Goal: Task Accomplishment & Management: Manage account settings

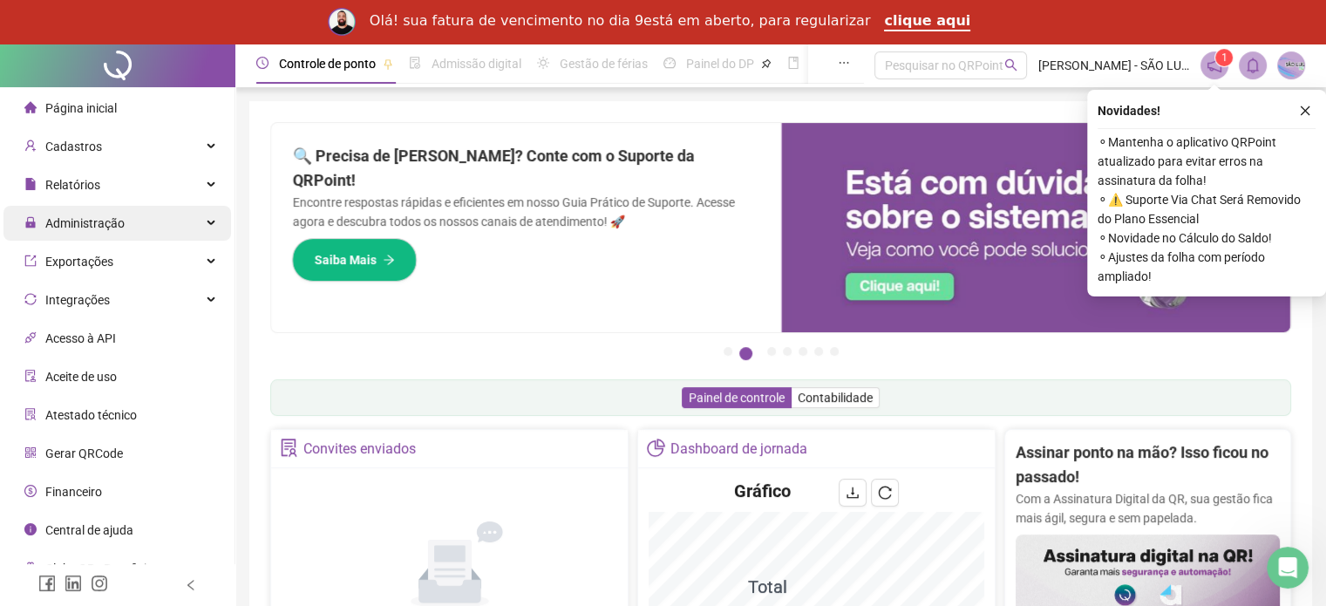
click at [87, 230] on span "Administração" at bounding box center [74, 223] width 100 height 35
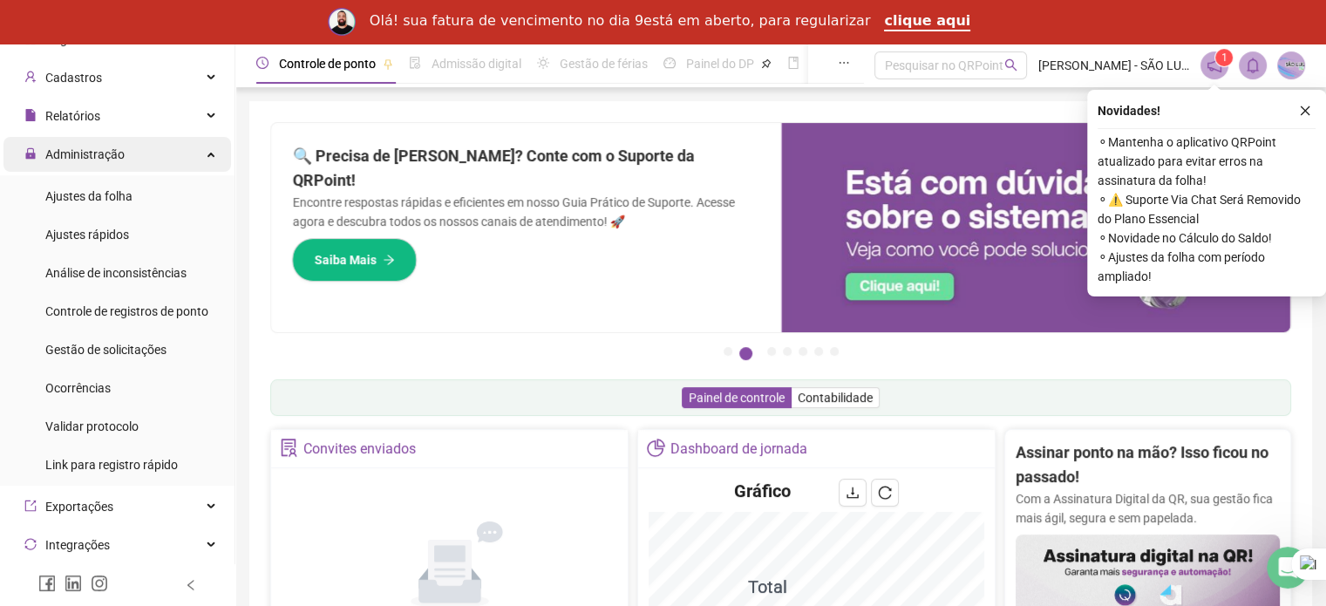
scroll to position [174, 0]
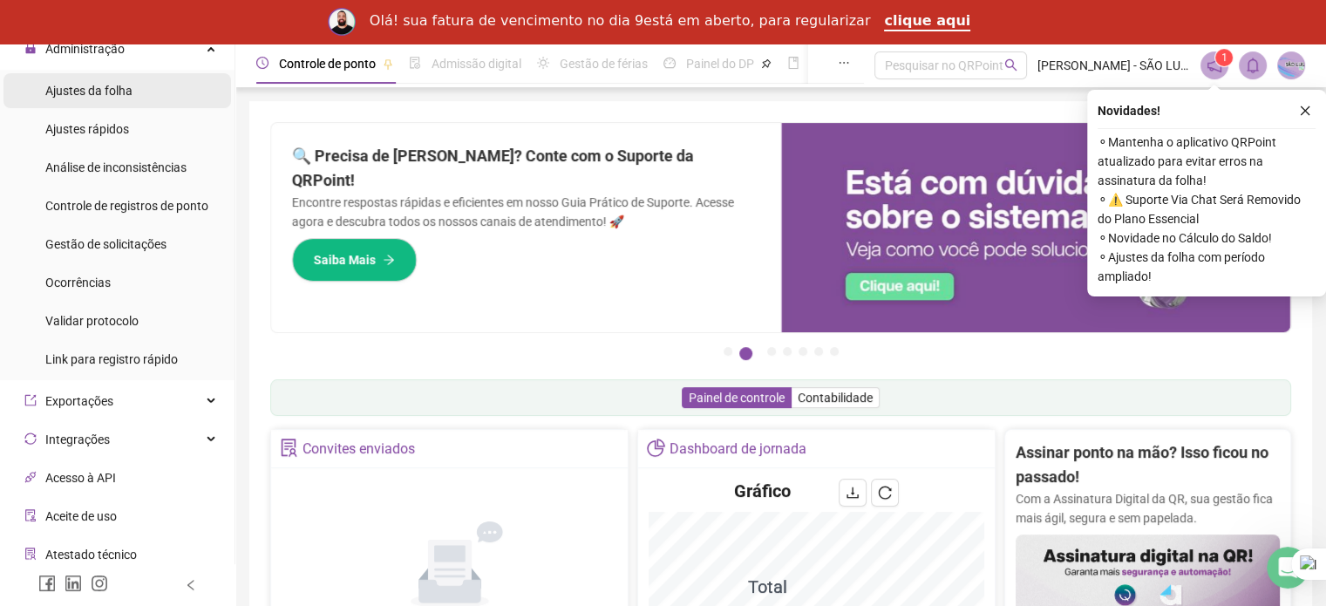
click at [94, 89] on span "Ajustes da folha" at bounding box center [88, 91] width 87 height 14
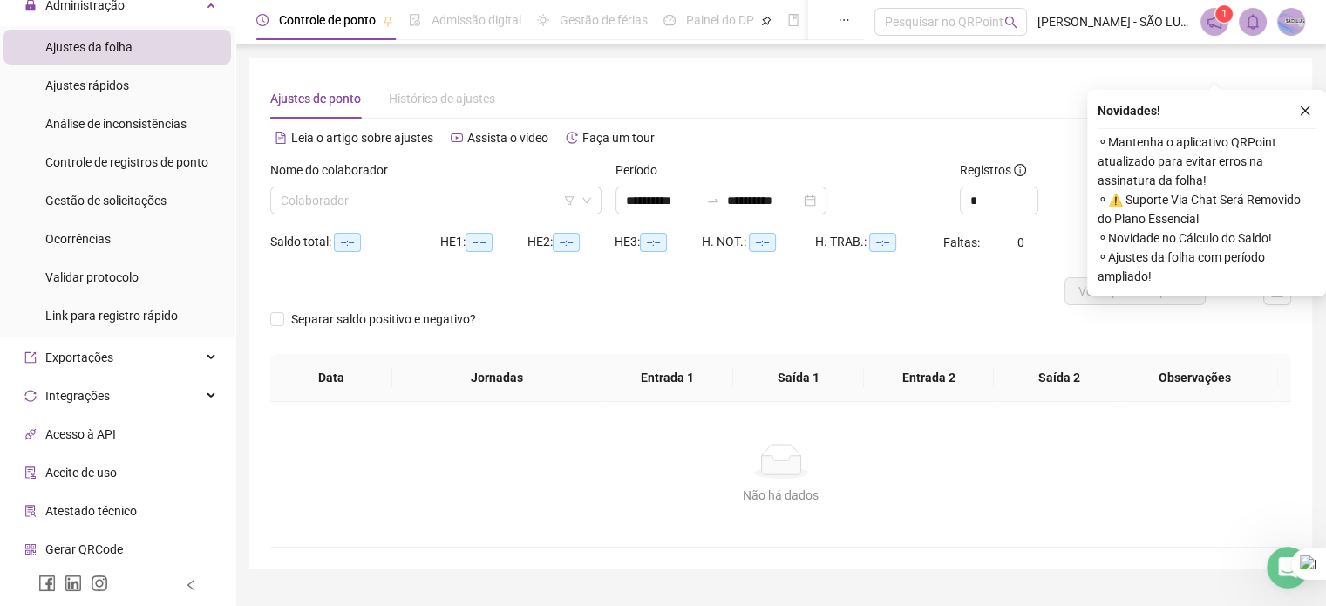
type input "**********"
click at [499, 200] on input "search" at bounding box center [428, 200] width 295 height 26
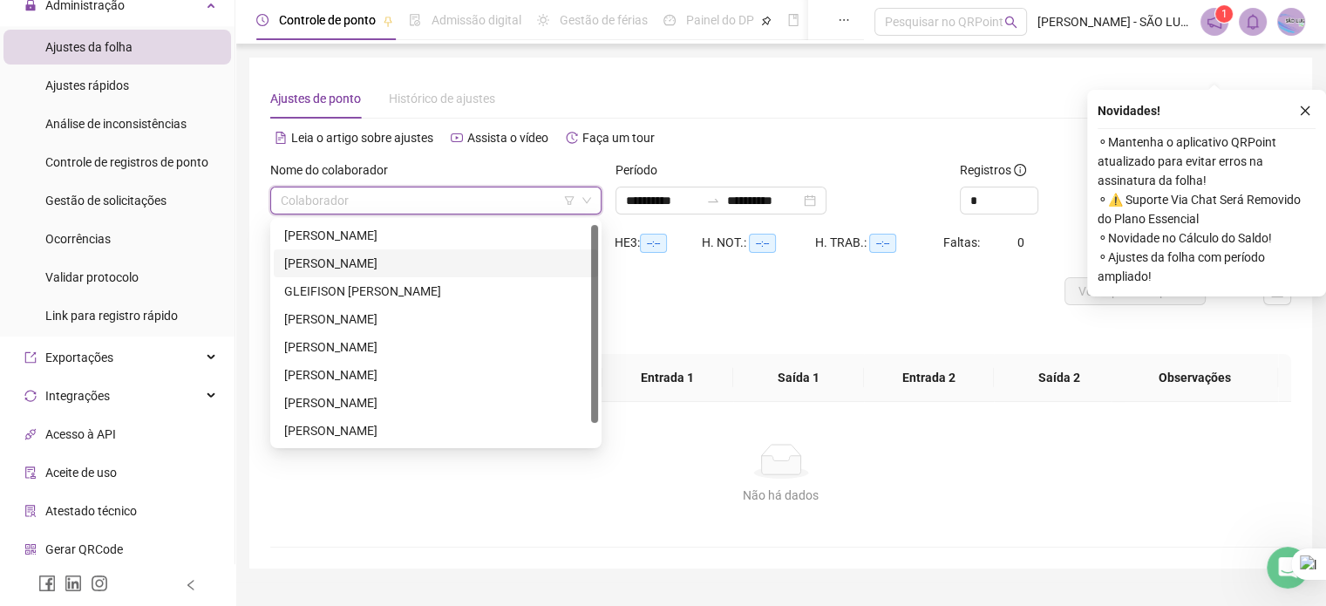
scroll to position [28, 0]
drag, startPoint x: 594, startPoint y: 287, endPoint x: 560, endPoint y: 393, distance: 111.4
click at [589, 379] on div "[PERSON_NAME]" at bounding box center [436, 332] width 324 height 223
click at [386, 377] on div "[PERSON_NAME]" at bounding box center [435, 374] width 303 height 19
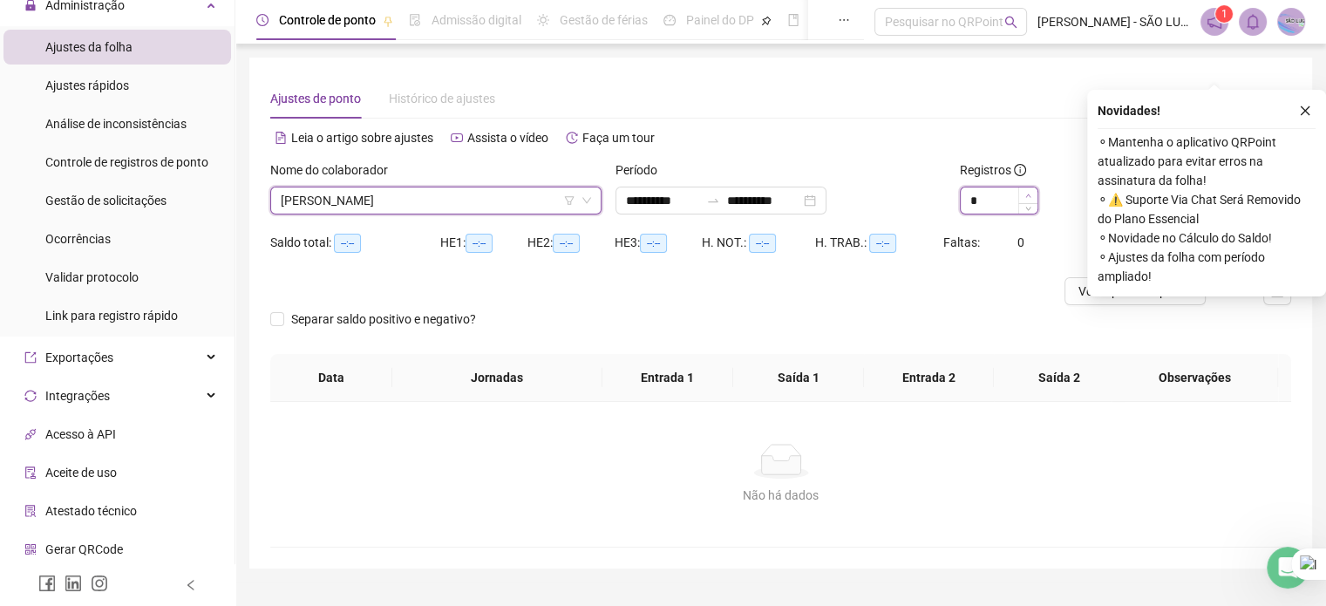
type input "*"
click at [1033, 189] on span "Increase Value" at bounding box center [1027, 195] width 19 height 16
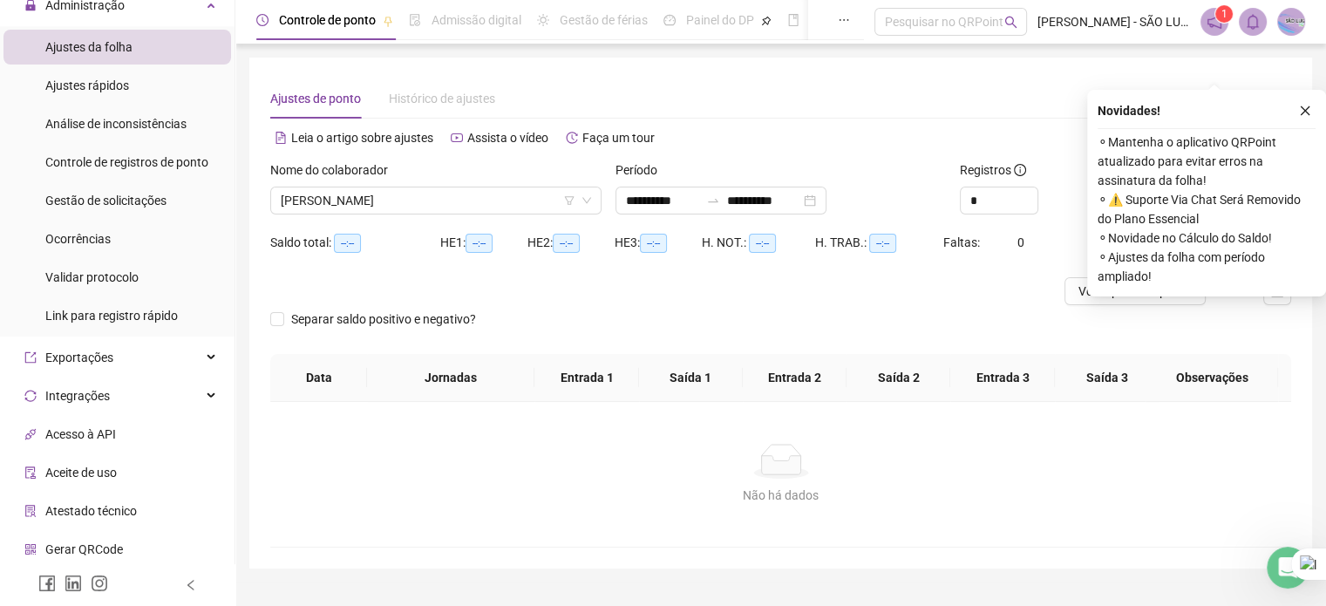
drag, startPoint x: 1206, startPoint y: 334, endPoint x: 1217, endPoint y: 327, distance: 12.6
click at [1205, 334] on div "Separar saldo positivo e negativo?" at bounding box center [780, 329] width 1021 height 49
click at [1307, 105] on icon "close" at bounding box center [1305, 111] width 12 height 12
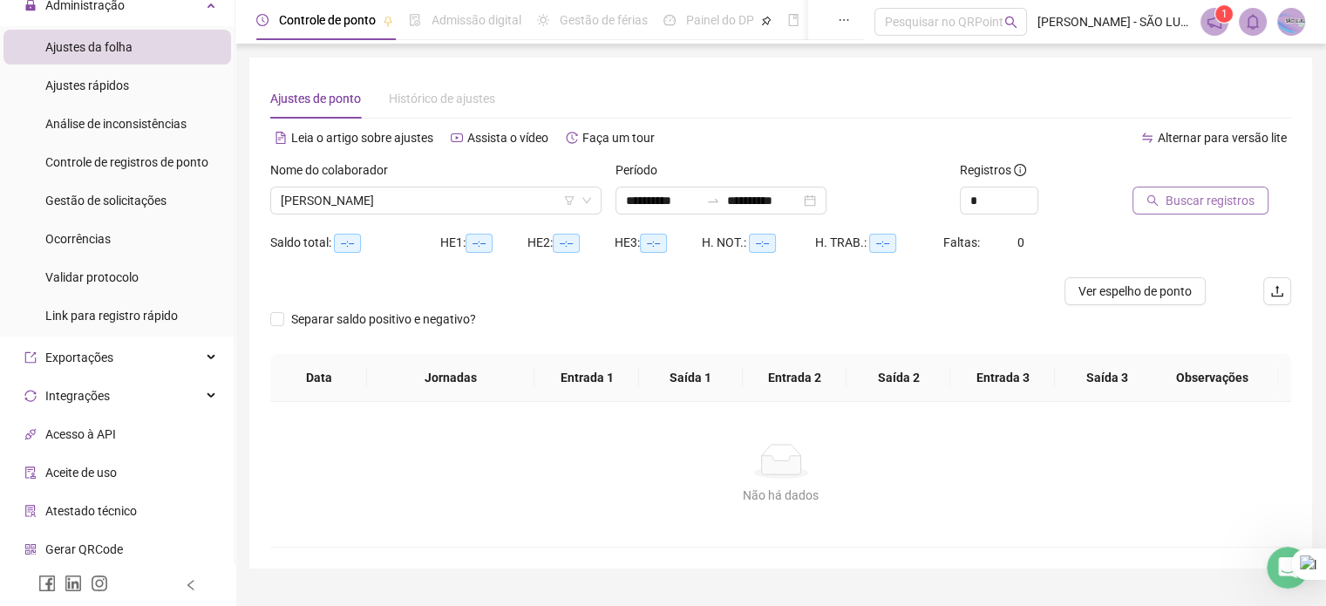
click at [1192, 200] on span "Buscar registros" at bounding box center [1209, 200] width 89 height 19
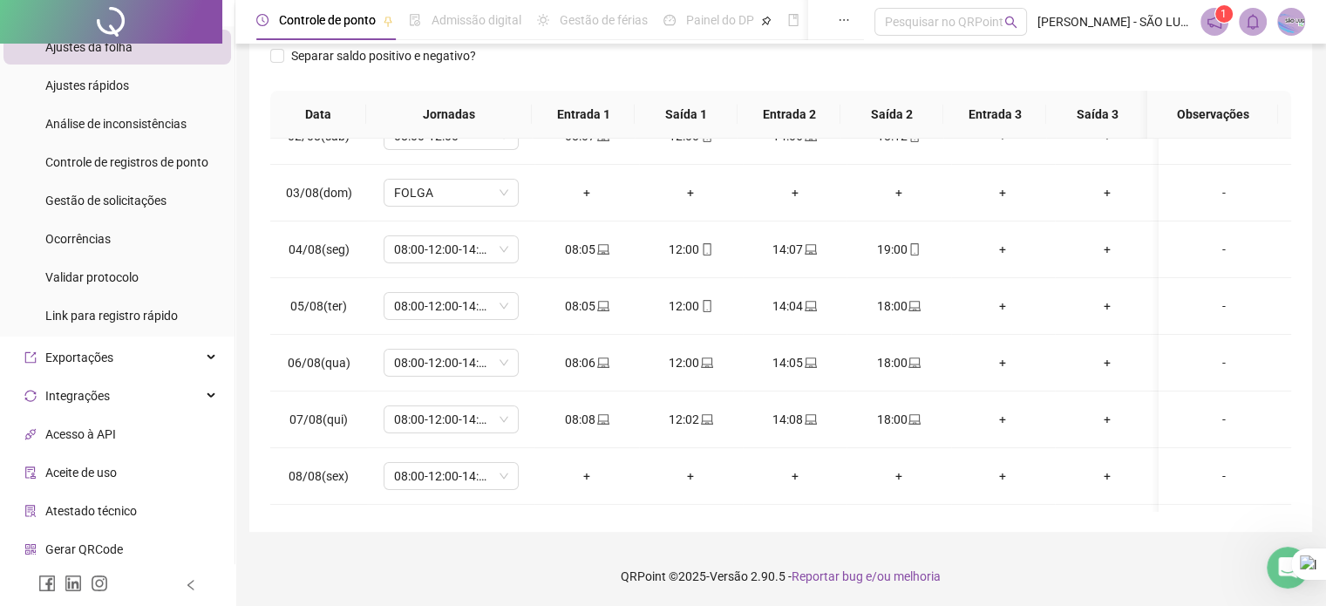
scroll to position [0, 0]
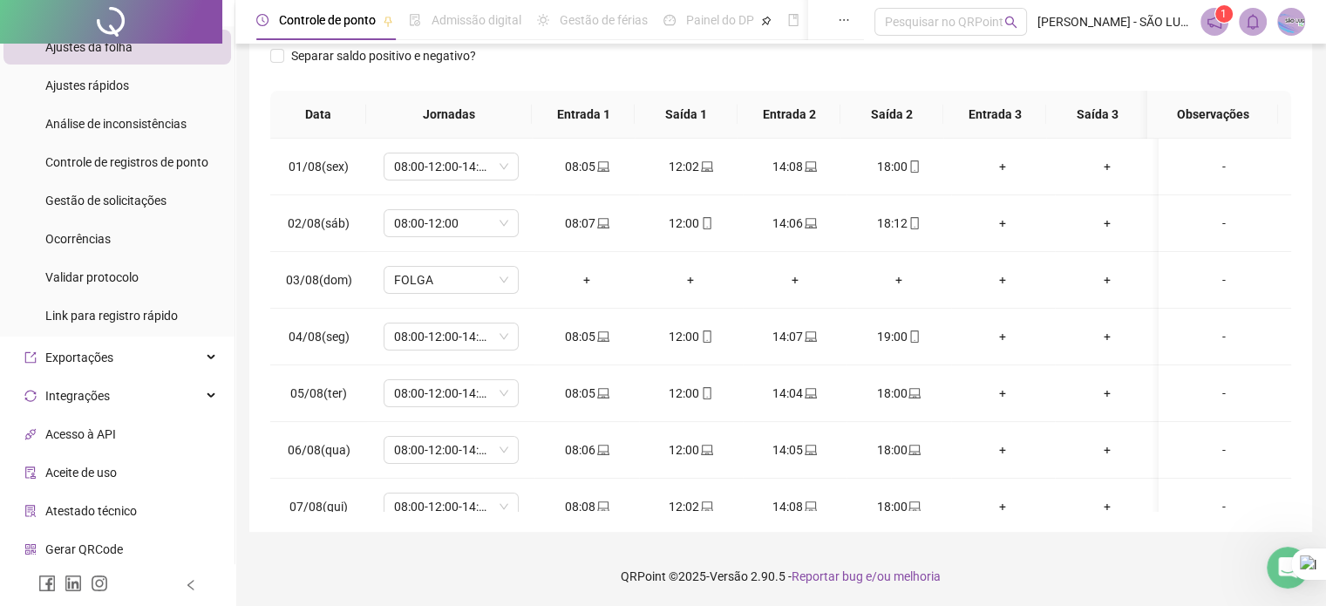
drag, startPoint x: 1291, startPoint y: 187, endPoint x: 1295, endPoint y: 166, distance: 21.4
click at [1295, 166] on div "**********" at bounding box center [780, 162] width 1063 height 737
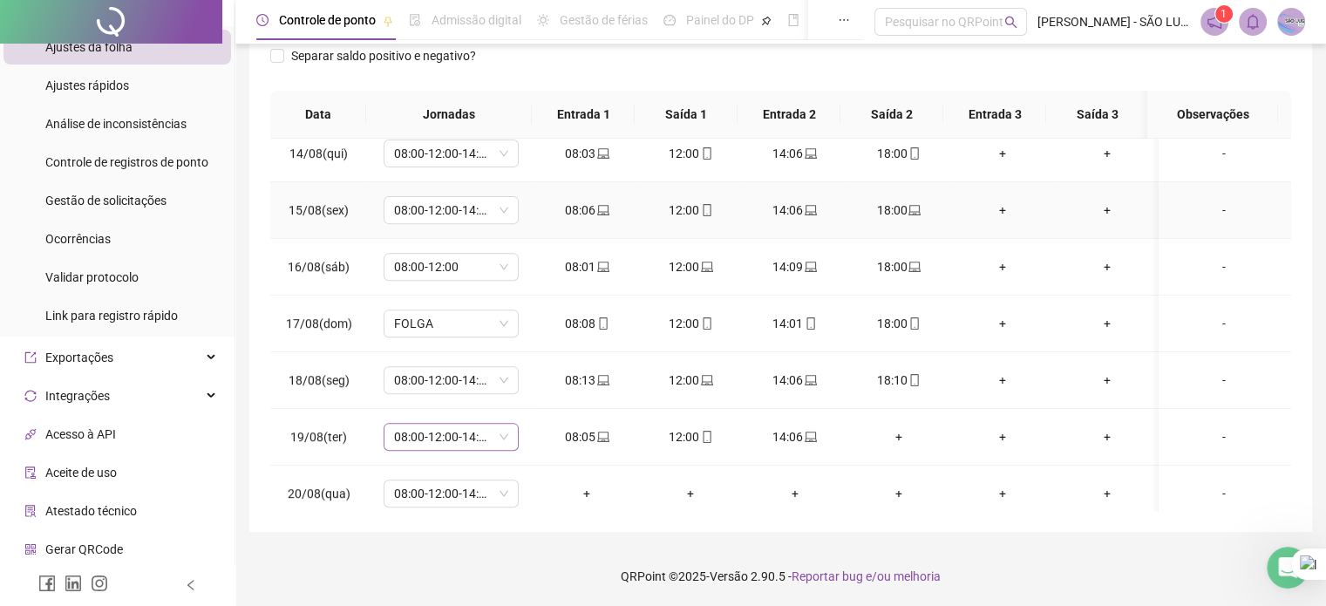
scroll to position [757, 0]
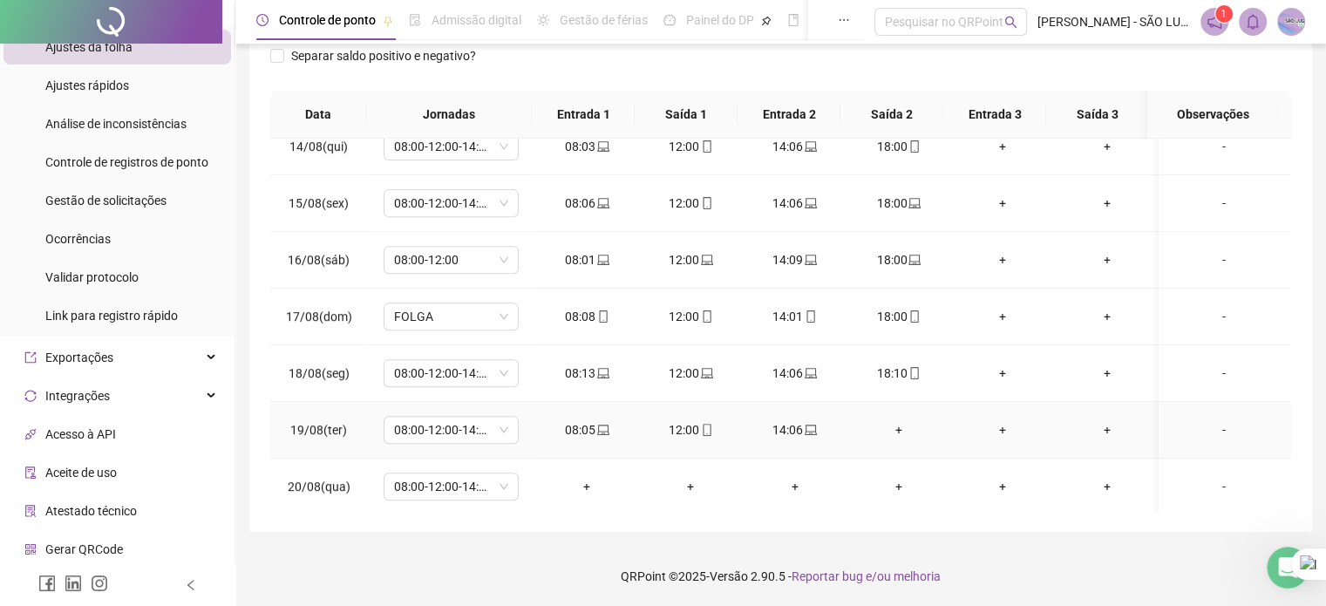
drag, startPoint x: 896, startPoint y: 427, endPoint x: 981, endPoint y: 428, distance: 84.6
click at [992, 424] on tr "19/08(ter) 08:00-12:00-14:00-18:00 08:05 12:00 14:06 + + + -" at bounding box center [780, 430] width 1021 height 57
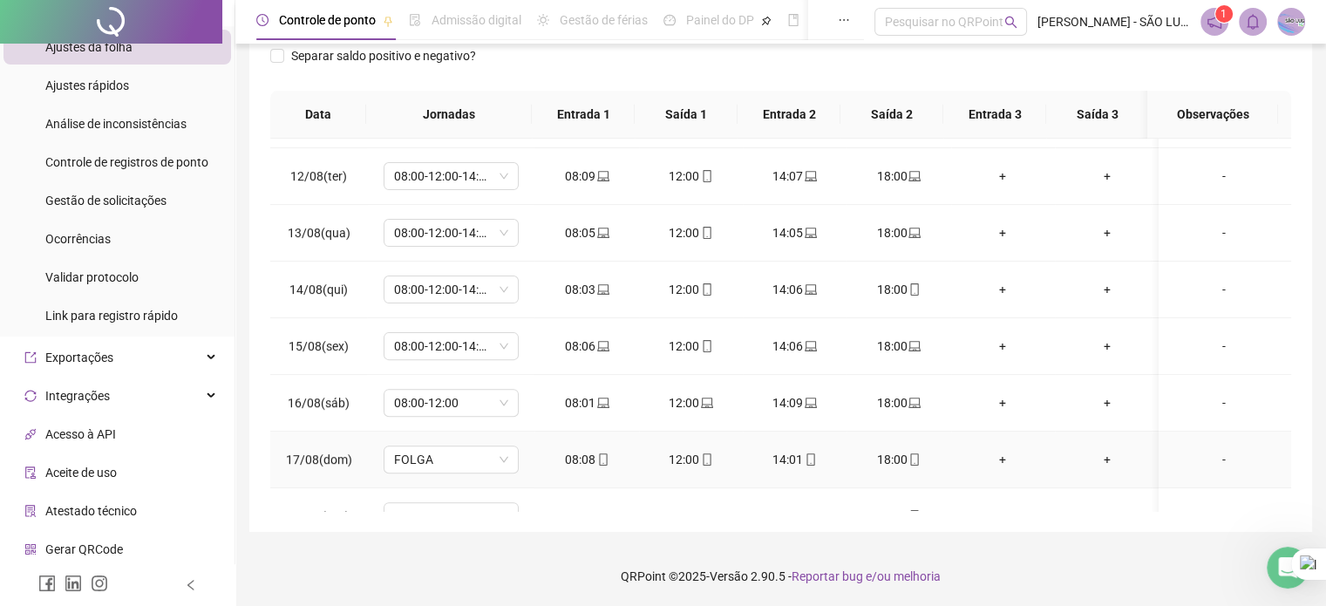
scroll to position [582, 0]
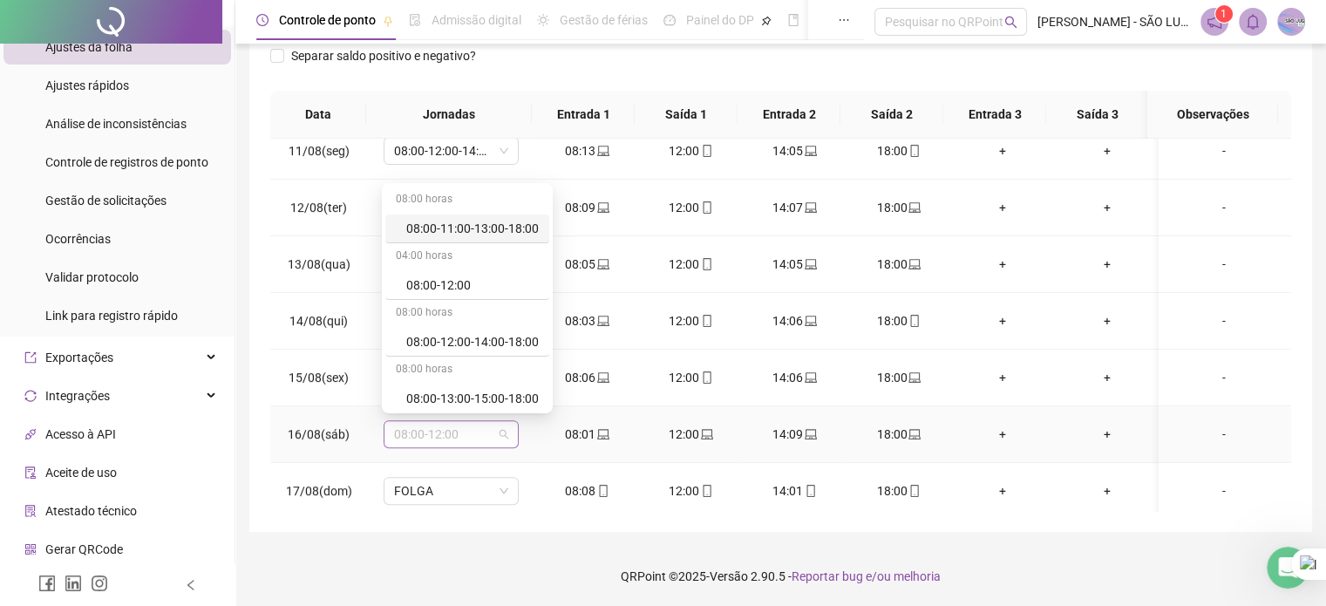
click at [504, 427] on span "08:00-12:00" at bounding box center [451, 434] width 114 height 26
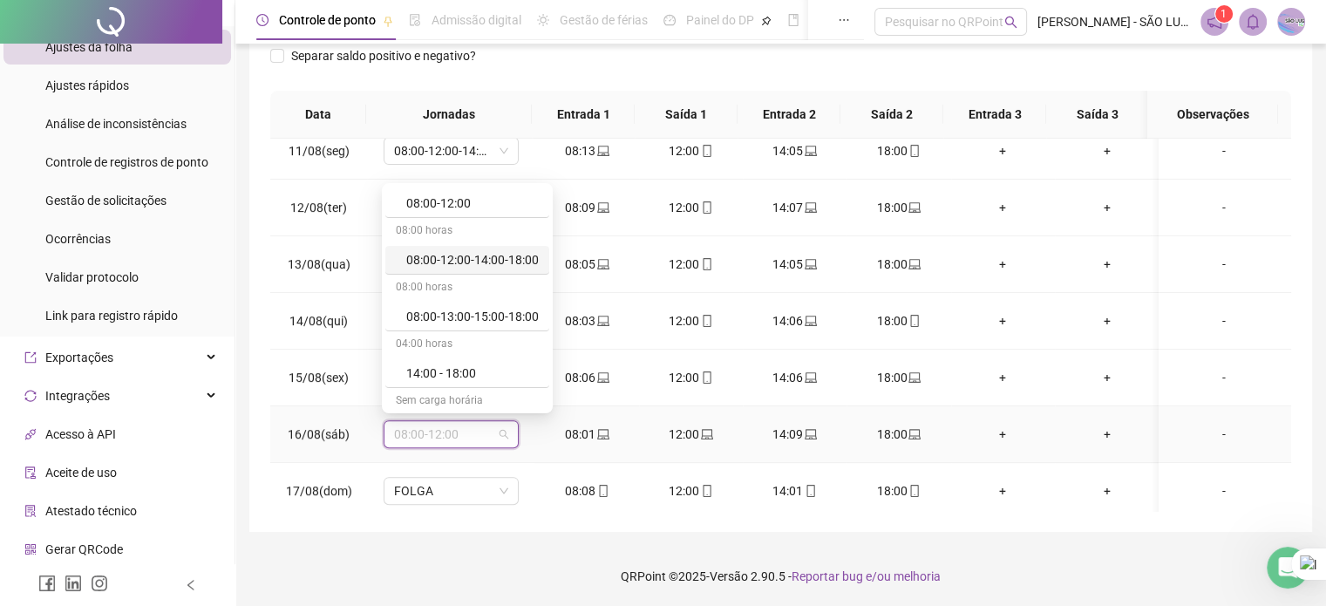
scroll to position [84, 0]
click at [514, 249] on div "08:00-12:00-14:00-18:00" at bounding box center [472, 257] width 132 height 19
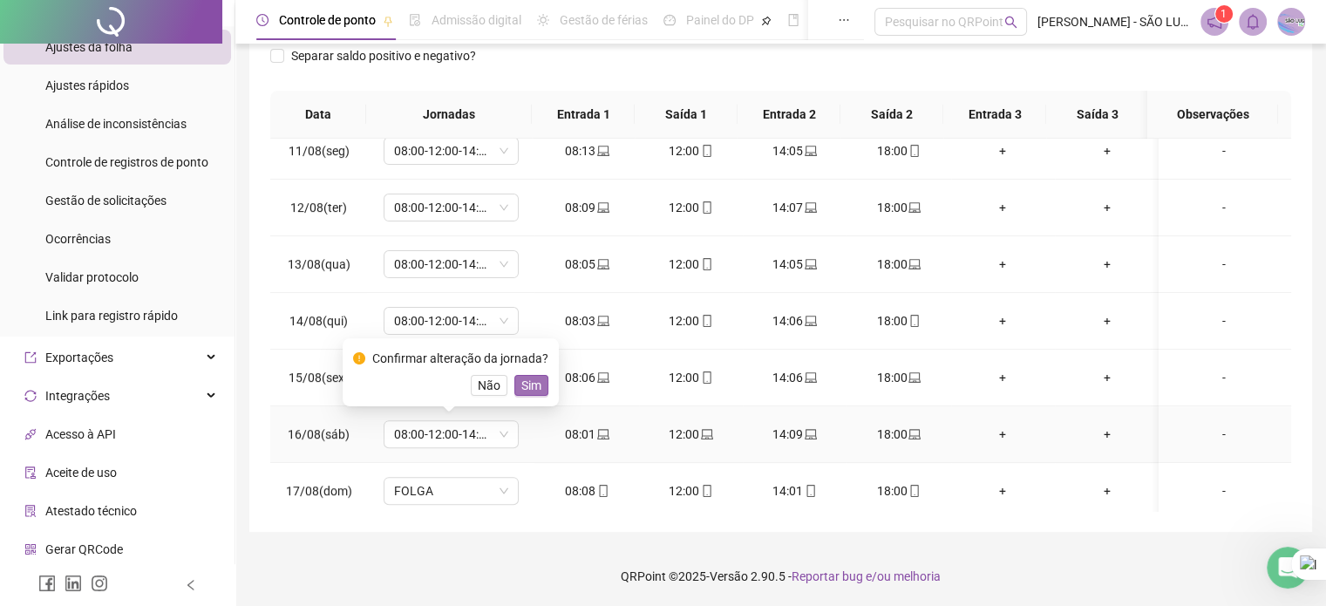
click at [533, 377] on span "Sim" at bounding box center [531, 385] width 20 height 19
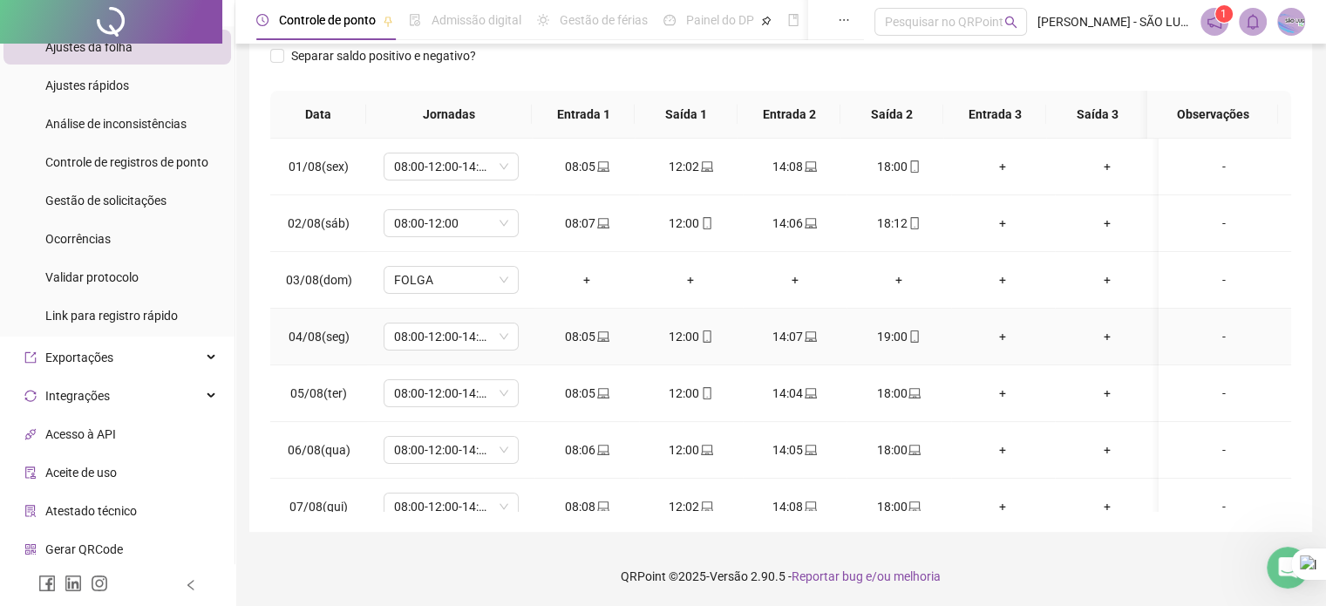
scroll to position [176, 0]
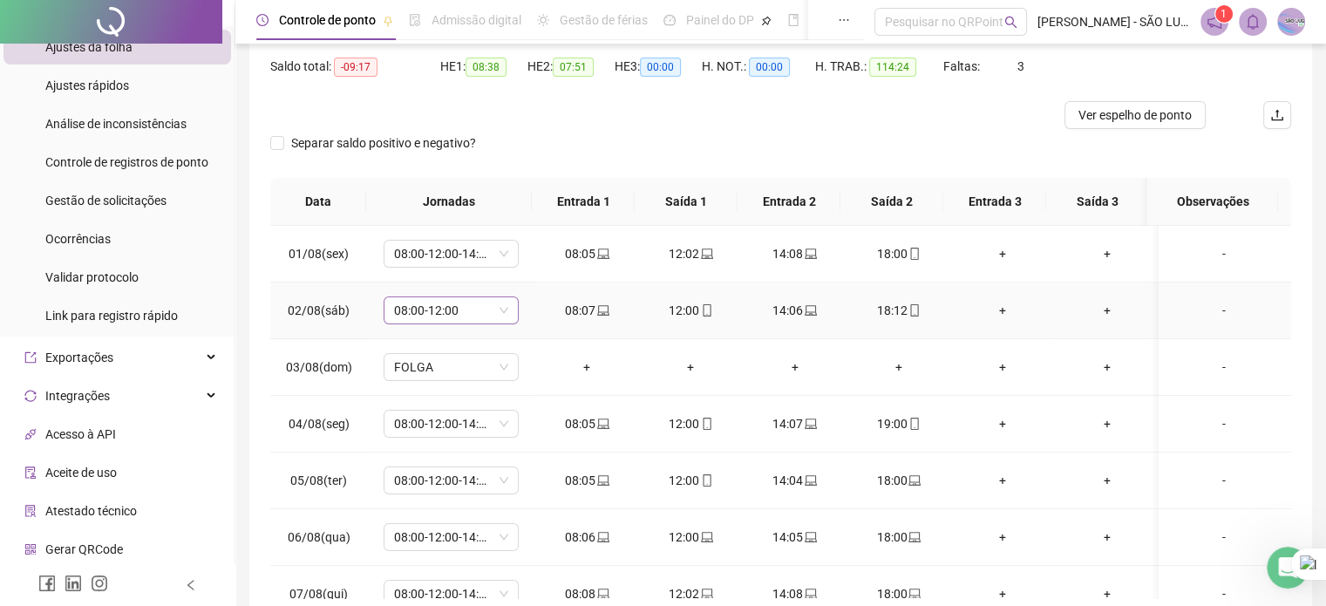
click at [469, 309] on span "08:00-12:00" at bounding box center [451, 310] width 114 height 26
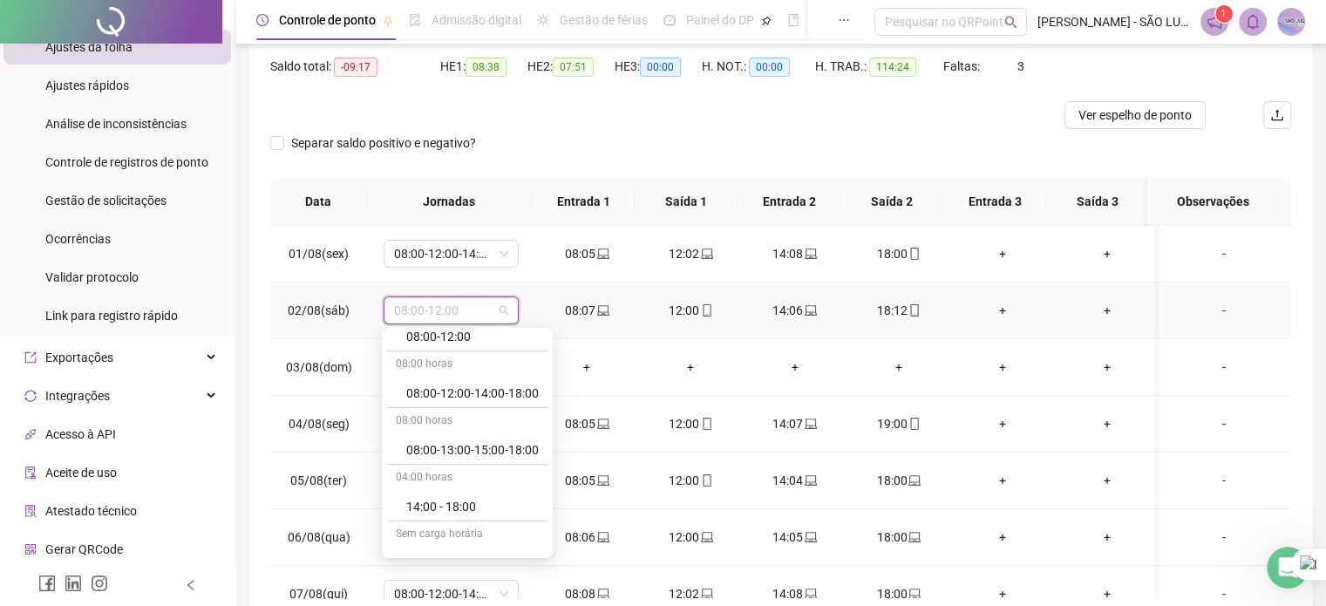
scroll to position [100, 0]
click at [514, 386] on div "08:00-12:00-14:00-18:00" at bounding box center [472, 386] width 132 height 19
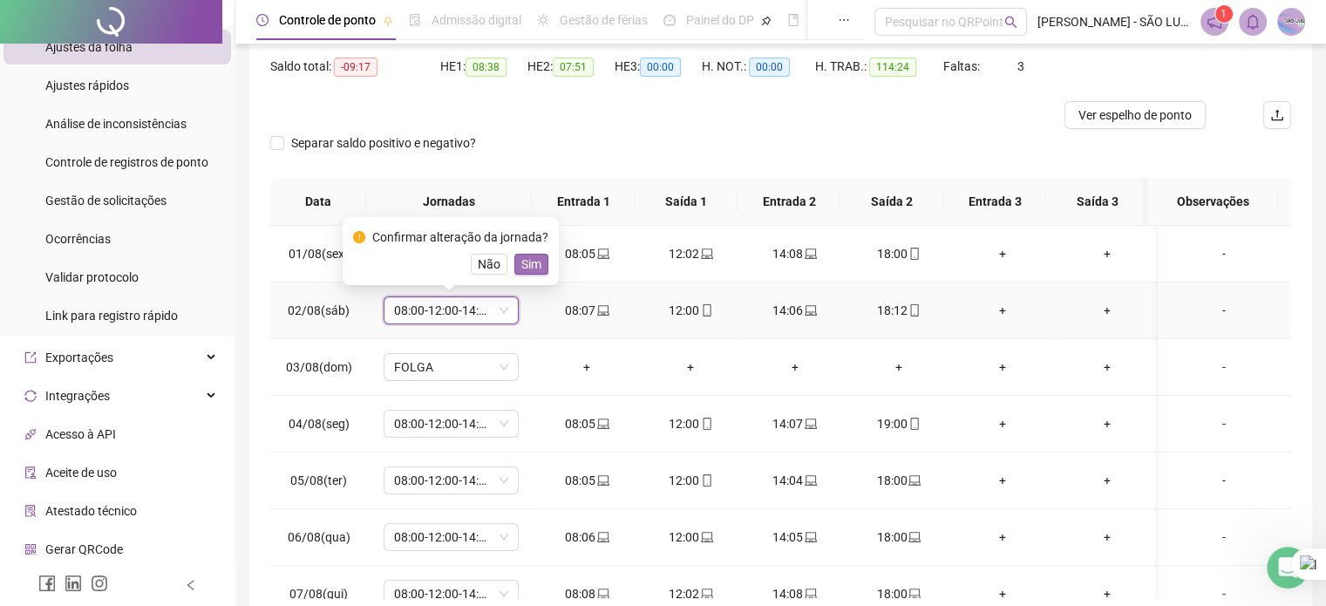
click at [524, 262] on span "Sim" at bounding box center [531, 264] width 20 height 19
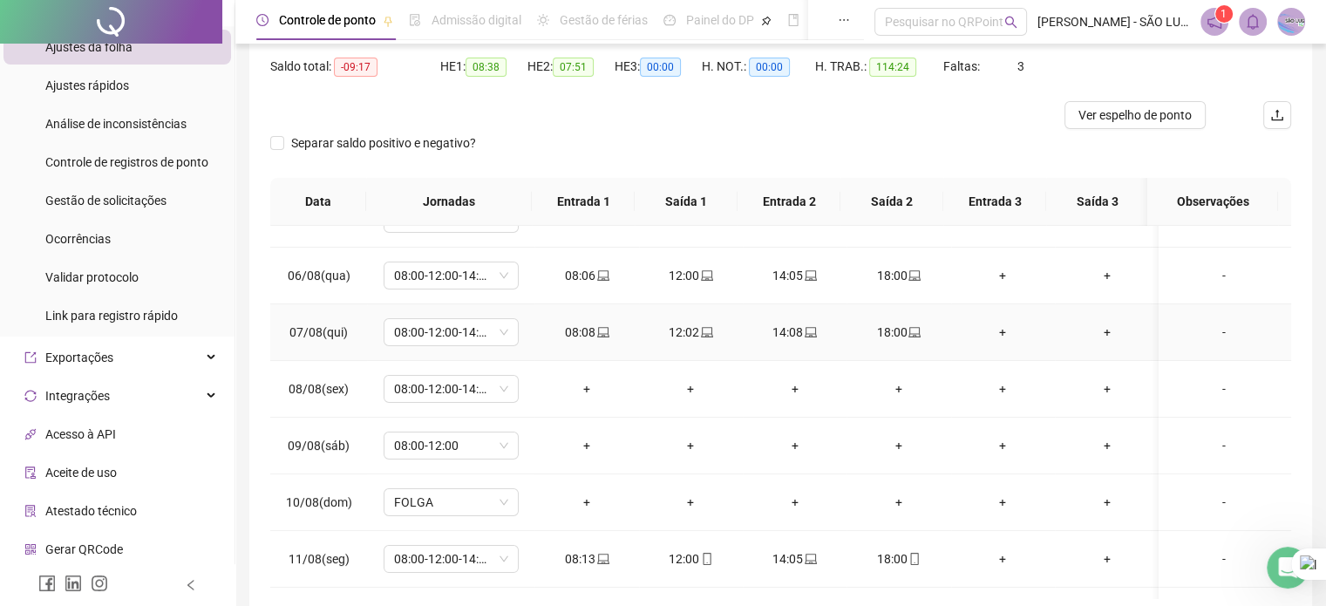
scroll to position [349, 0]
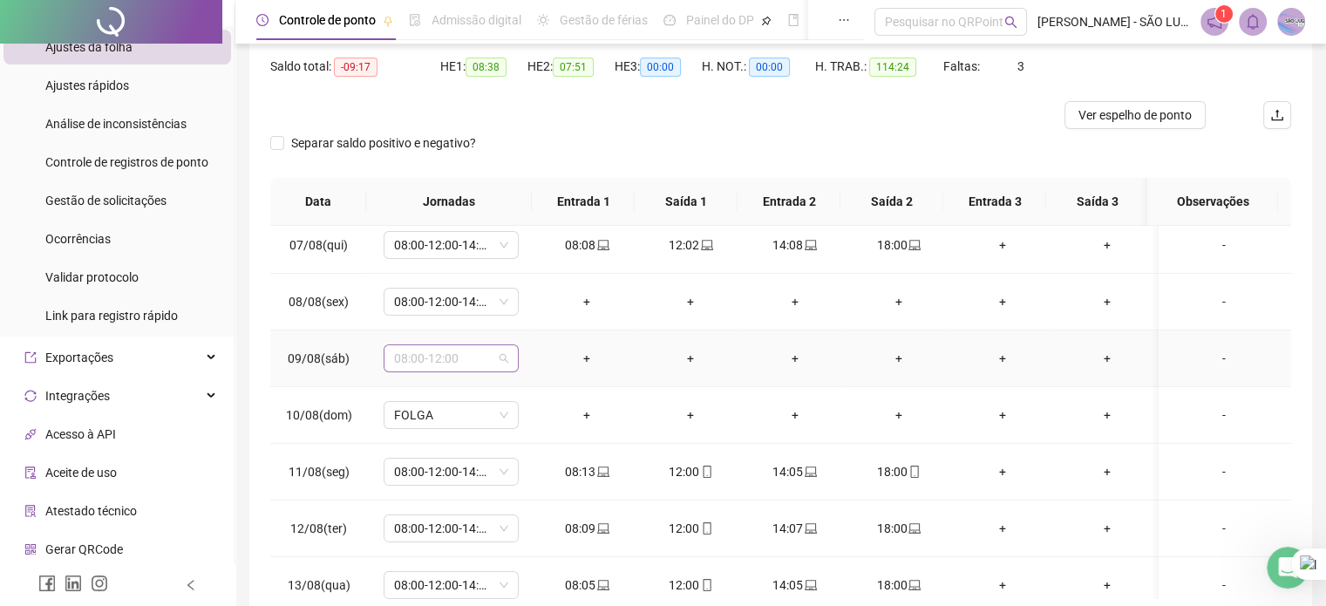
click at [492, 354] on span "08:00-12:00" at bounding box center [451, 358] width 114 height 26
click at [446, 504] on div "Folga" at bounding box center [472, 505] width 132 height 19
click at [526, 311] on span "Sim" at bounding box center [531, 311] width 20 height 19
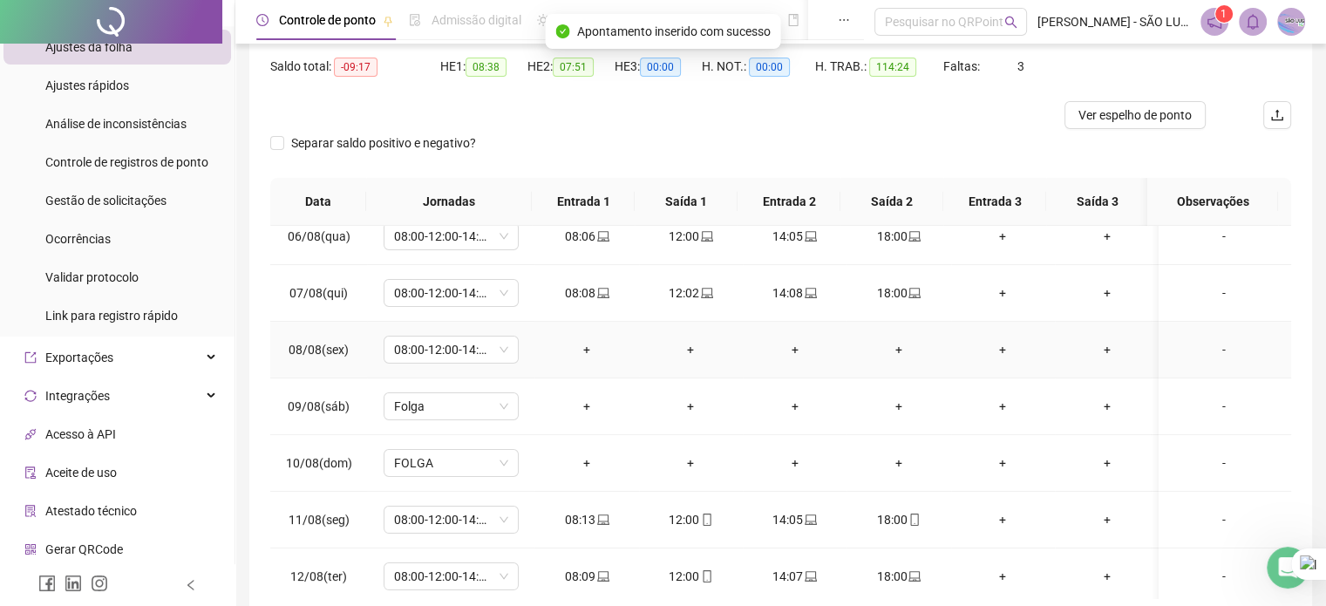
scroll to position [261, 0]
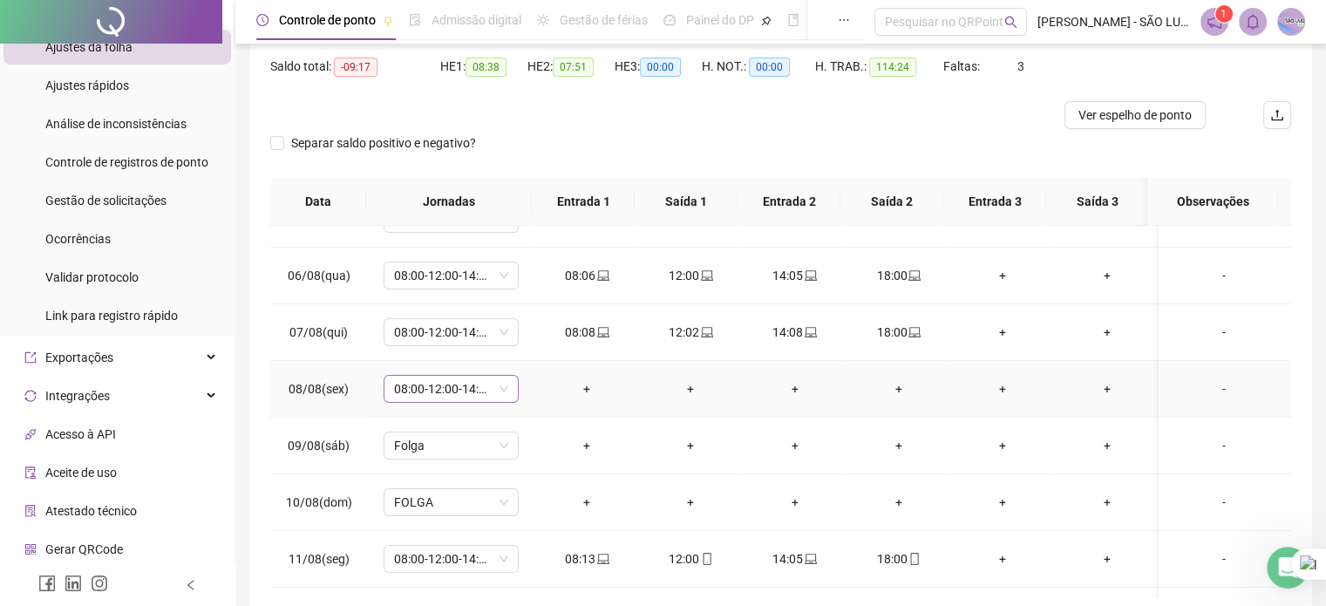
click at [501, 382] on span "08:00-12:00-14:00-18:00" at bounding box center [451, 389] width 114 height 26
click at [655, 132] on div "Separar saldo positivo e negativo?" at bounding box center [780, 153] width 1021 height 49
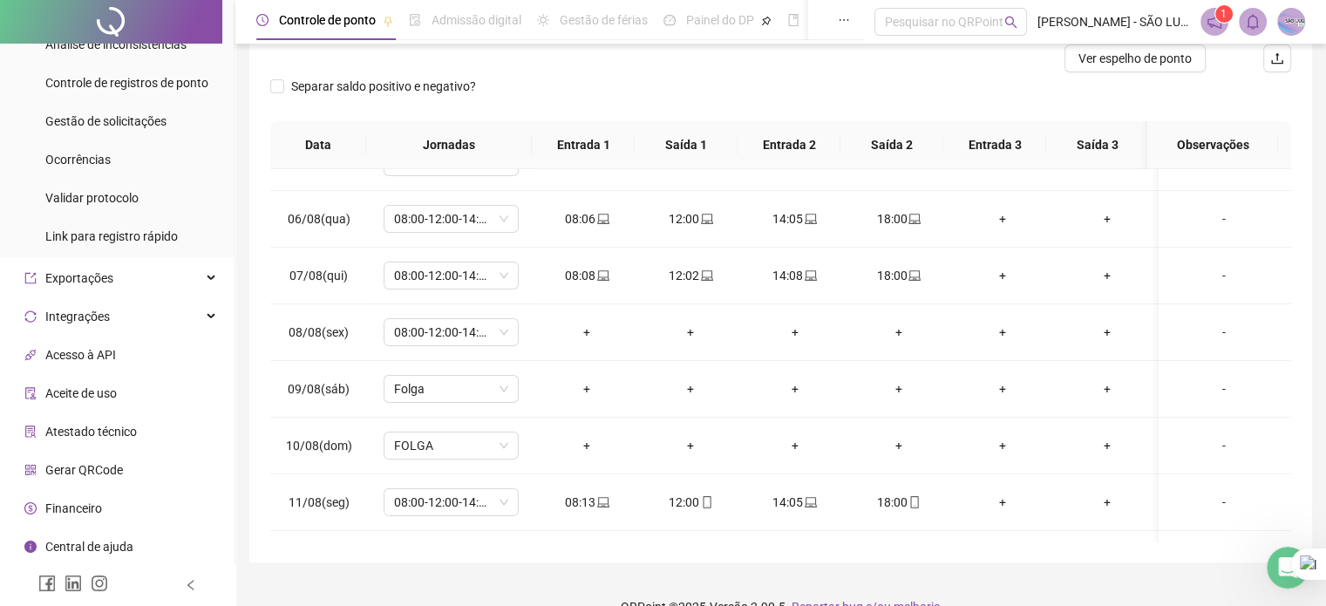
scroll to position [263, 0]
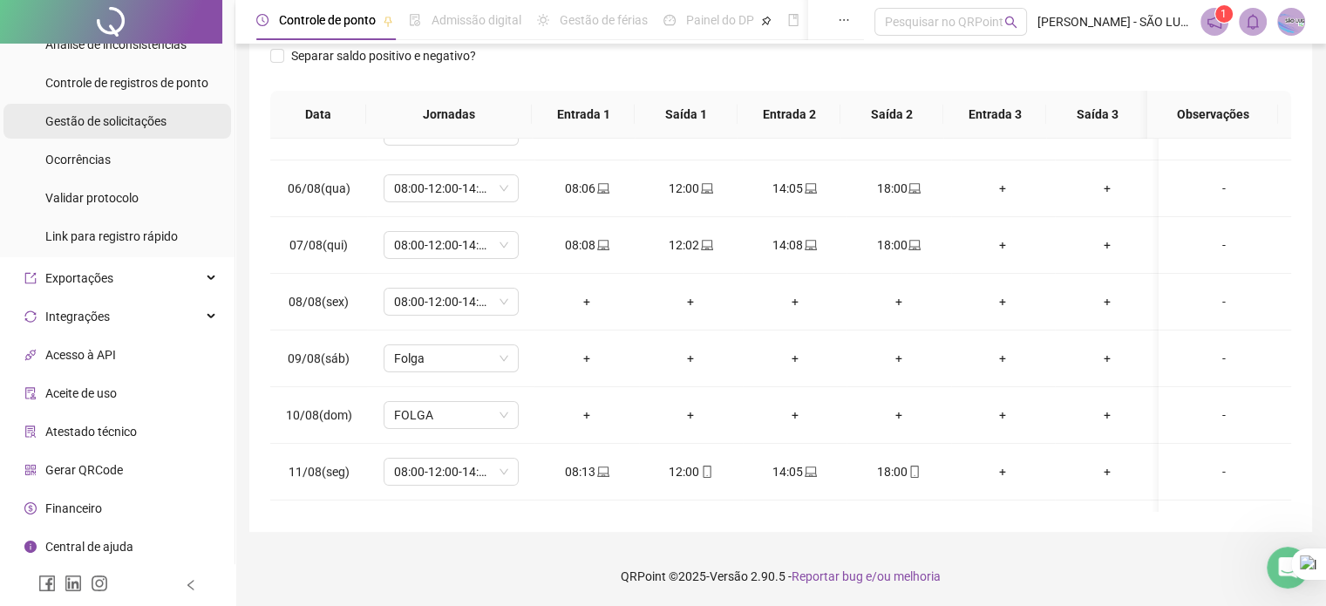
click at [97, 120] on span "Gestão de solicitações" at bounding box center [105, 121] width 121 height 14
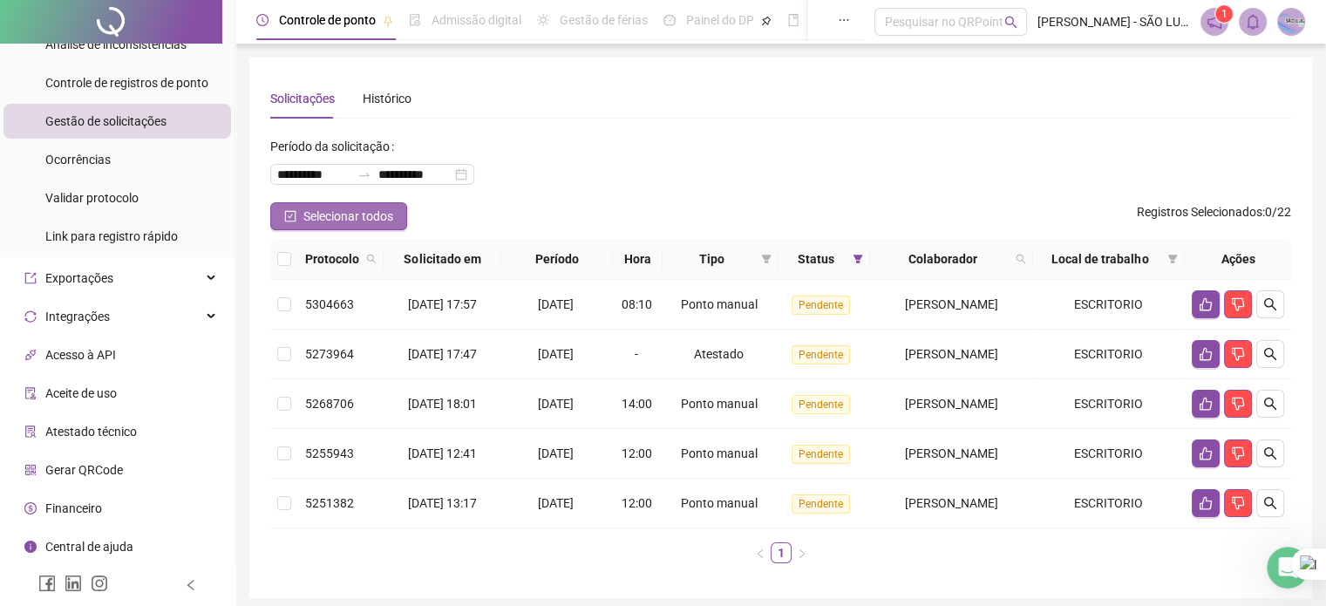
click at [305, 209] on span "Selecionar todos" at bounding box center [348, 216] width 90 height 19
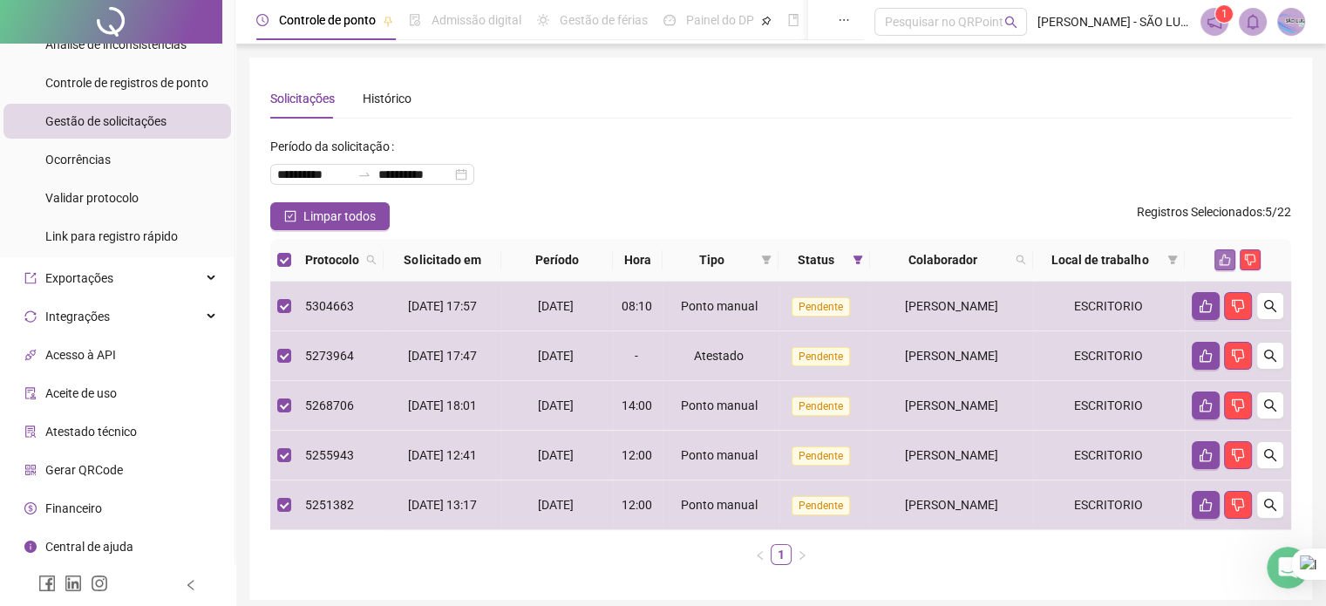
click at [1228, 261] on icon "like" at bounding box center [1225, 260] width 12 height 12
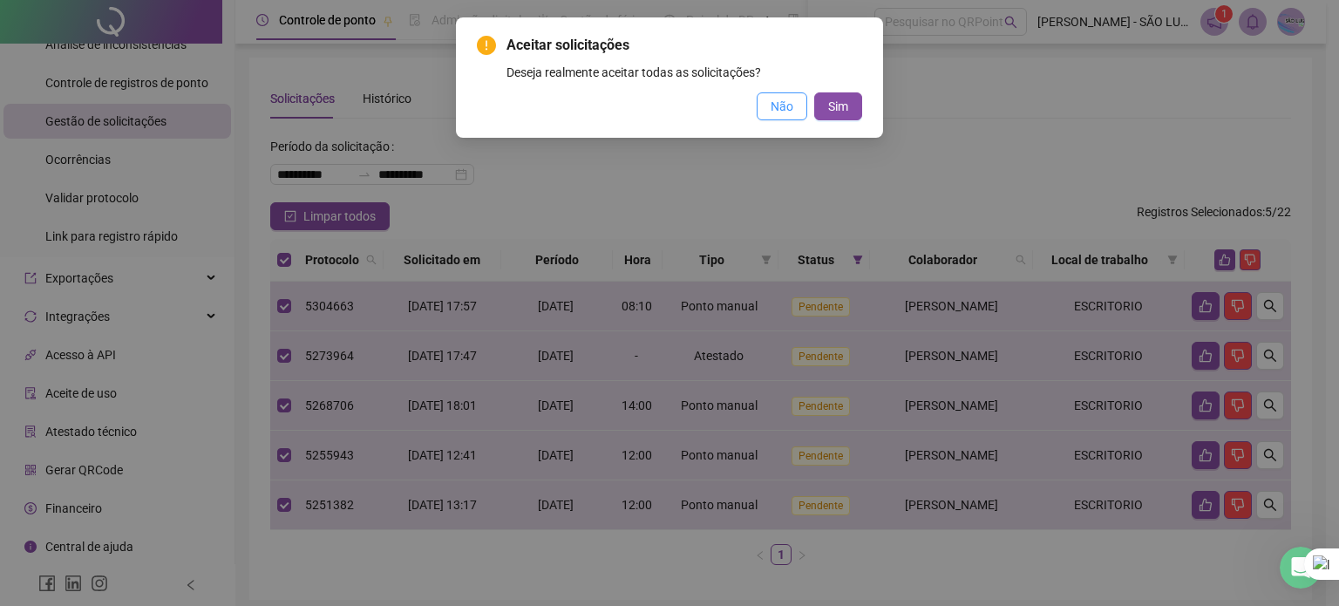
click at [776, 107] on span "Não" at bounding box center [782, 106] width 23 height 19
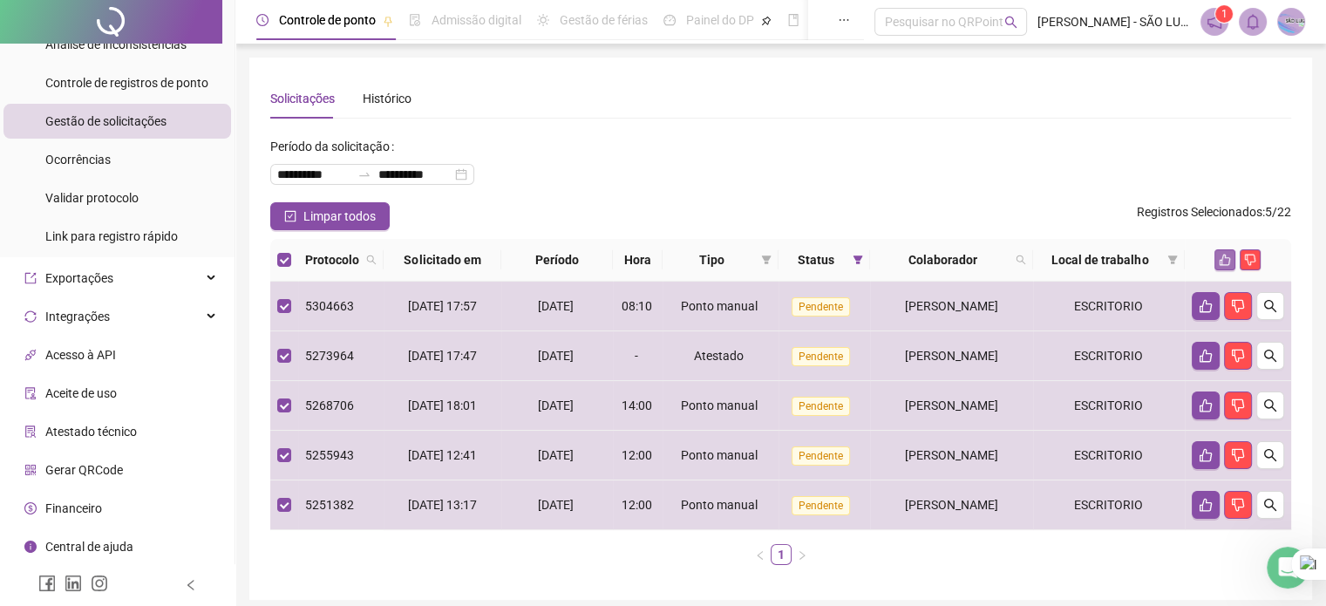
click at [1226, 258] on icon "like" at bounding box center [1225, 260] width 12 height 12
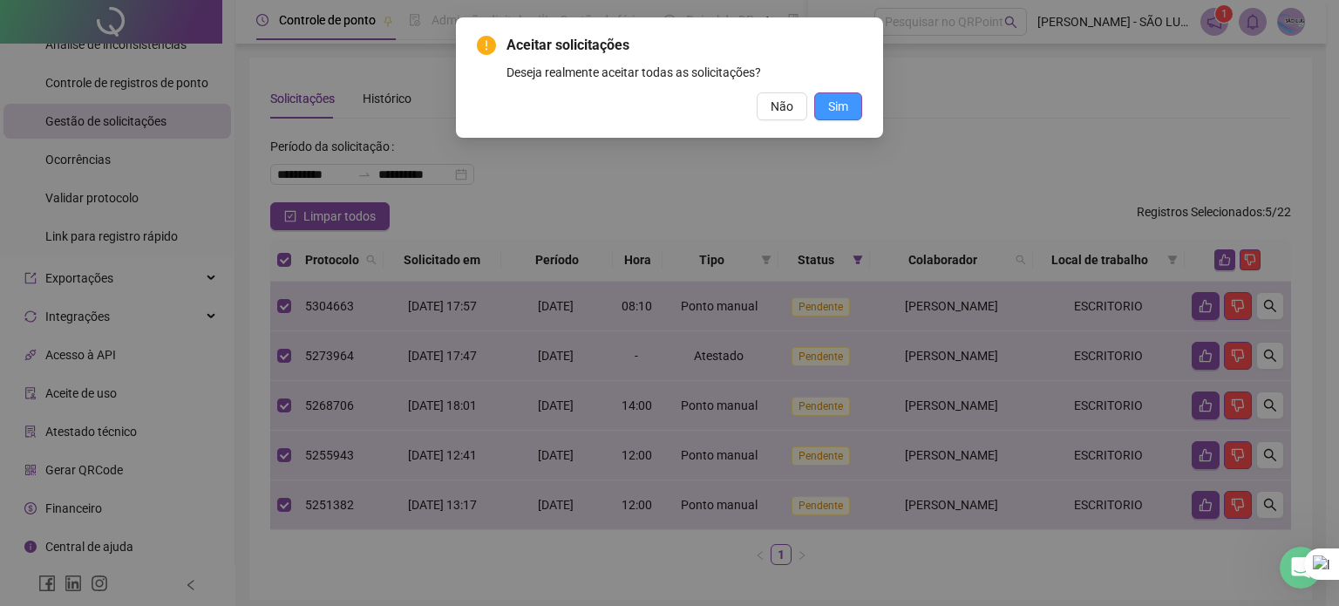
click at [833, 108] on span "Sim" at bounding box center [838, 106] width 20 height 19
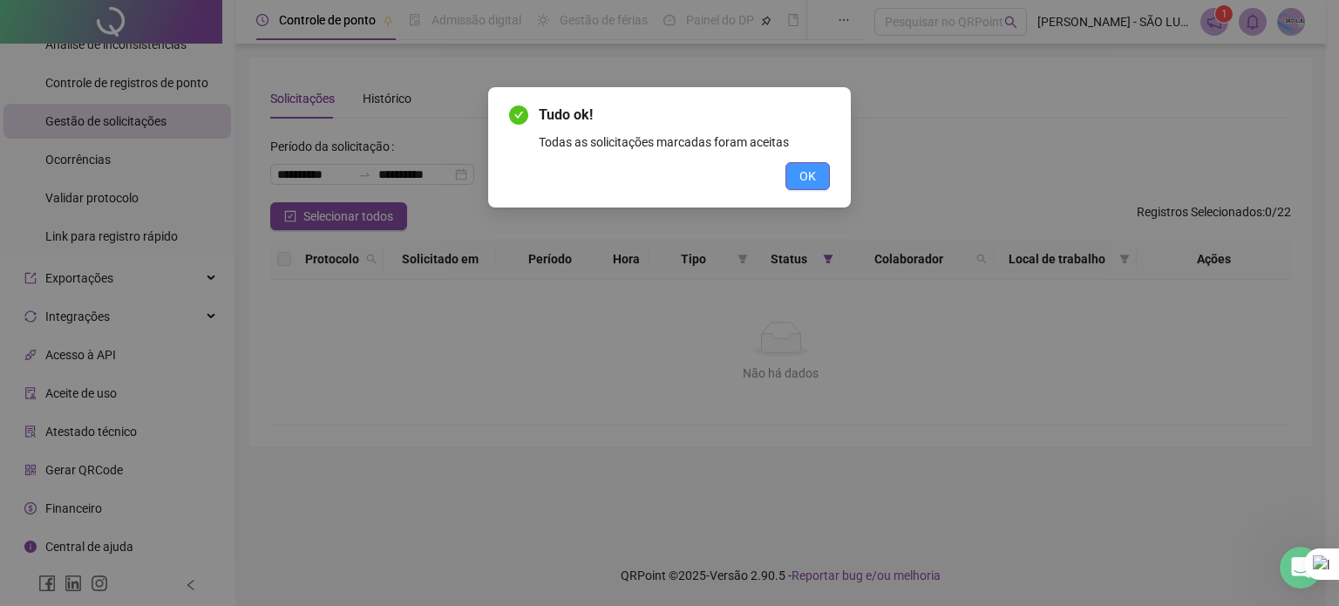
click at [803, 170] on span "OK" at bounding box center [807, 175] width 17 height 19
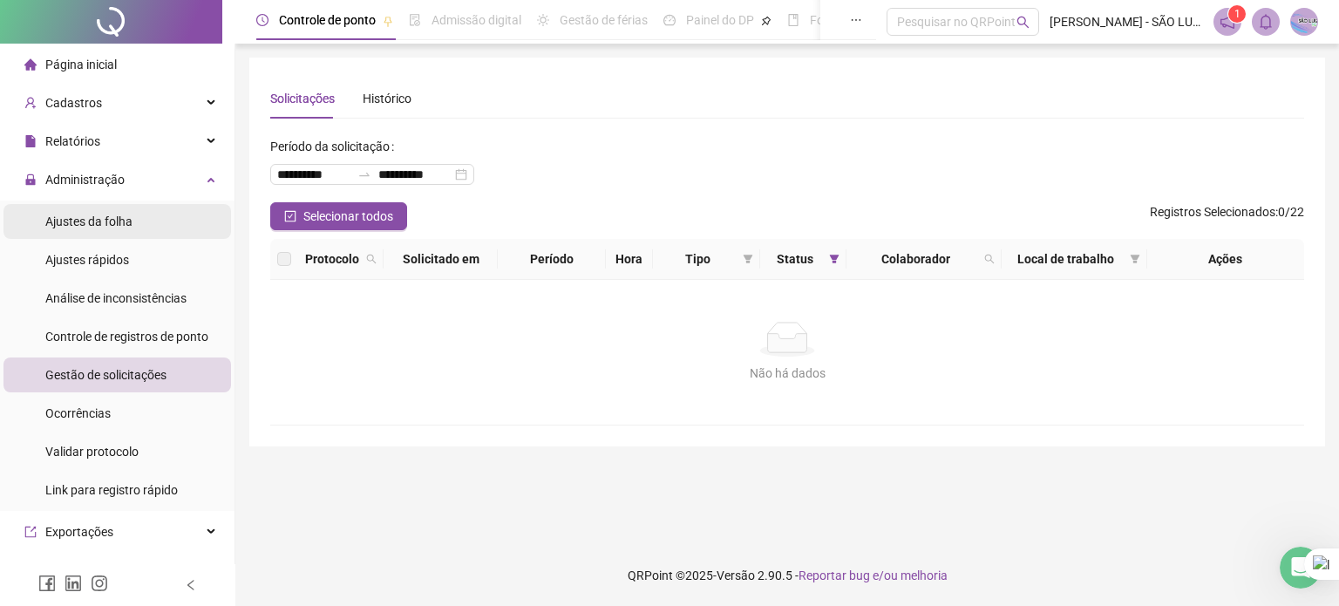
click at [87, 223] on span "Ajustes da folha" at bounding box center [88, 221] width 87 height 14
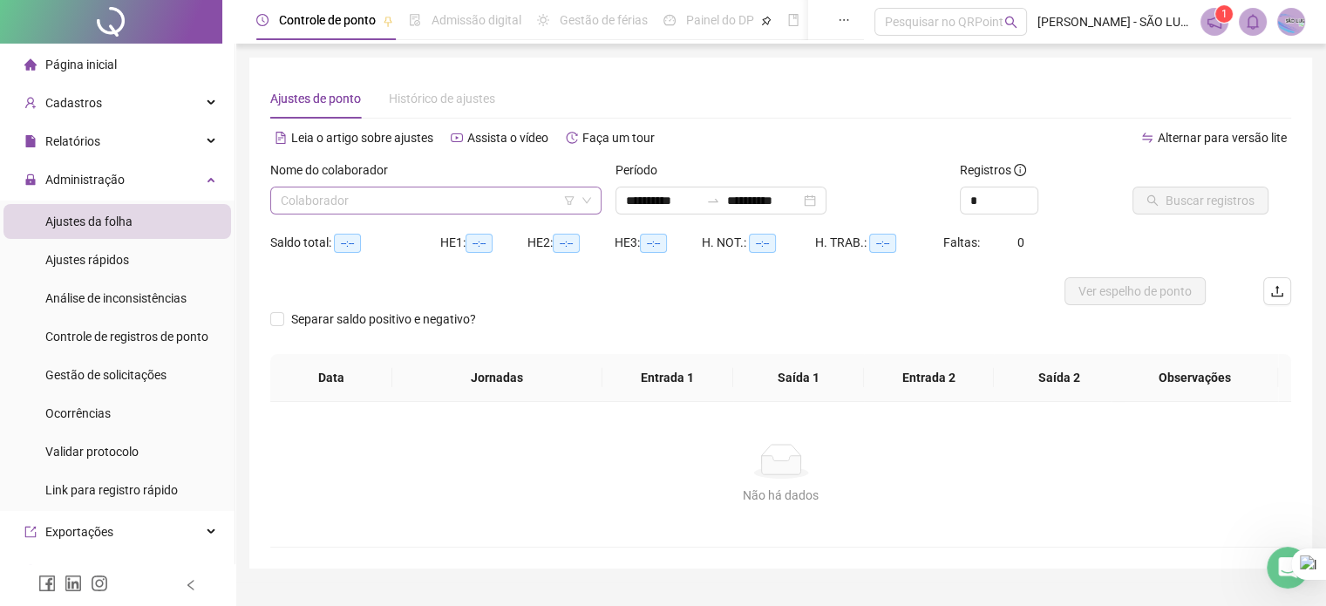
click at [530, 194] on input "search" at bounding box center [428, 200] width 295 height 26
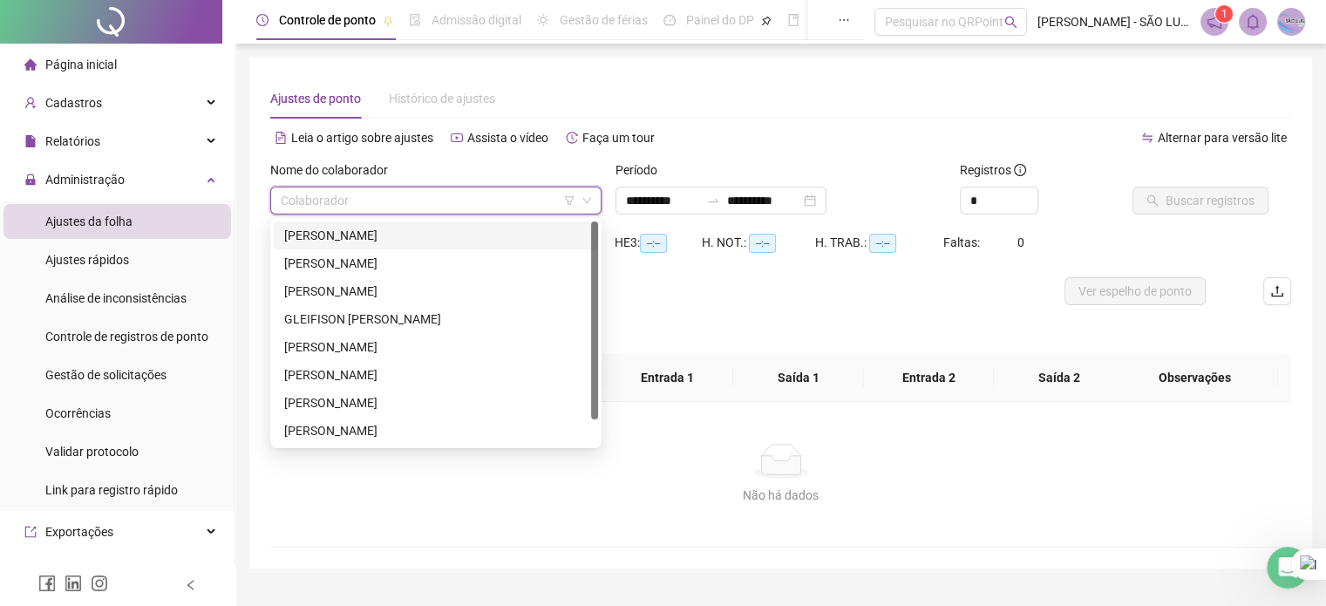
type input "**********"
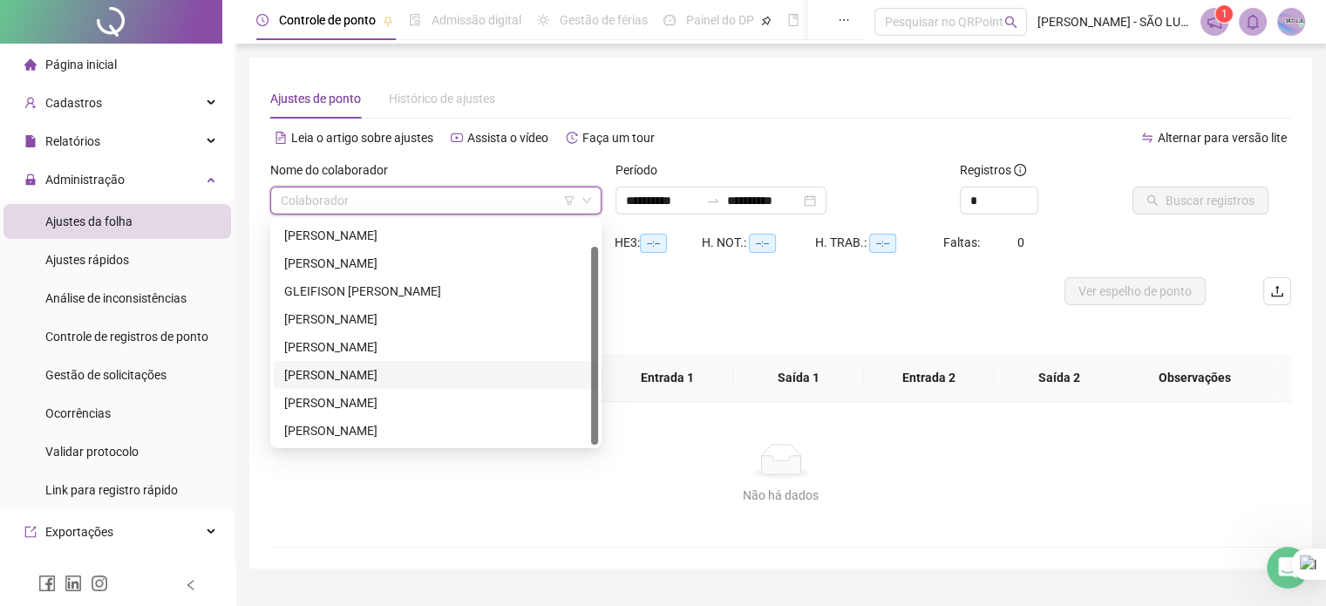
click at [372, 376] on div "[PERSON_NAME]" at bounding box center [435, 374] width 303 height 19
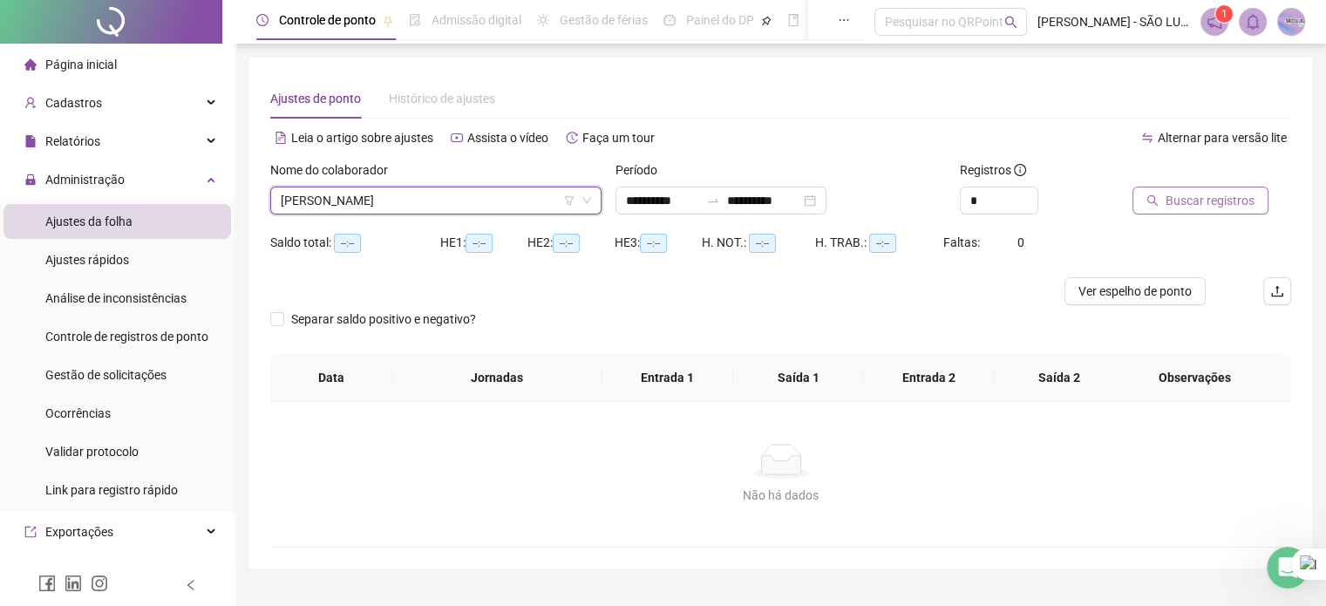
click at [1202, 195] on span "Buscar registros" at bounding box center [1209, 200] width 89 height 19
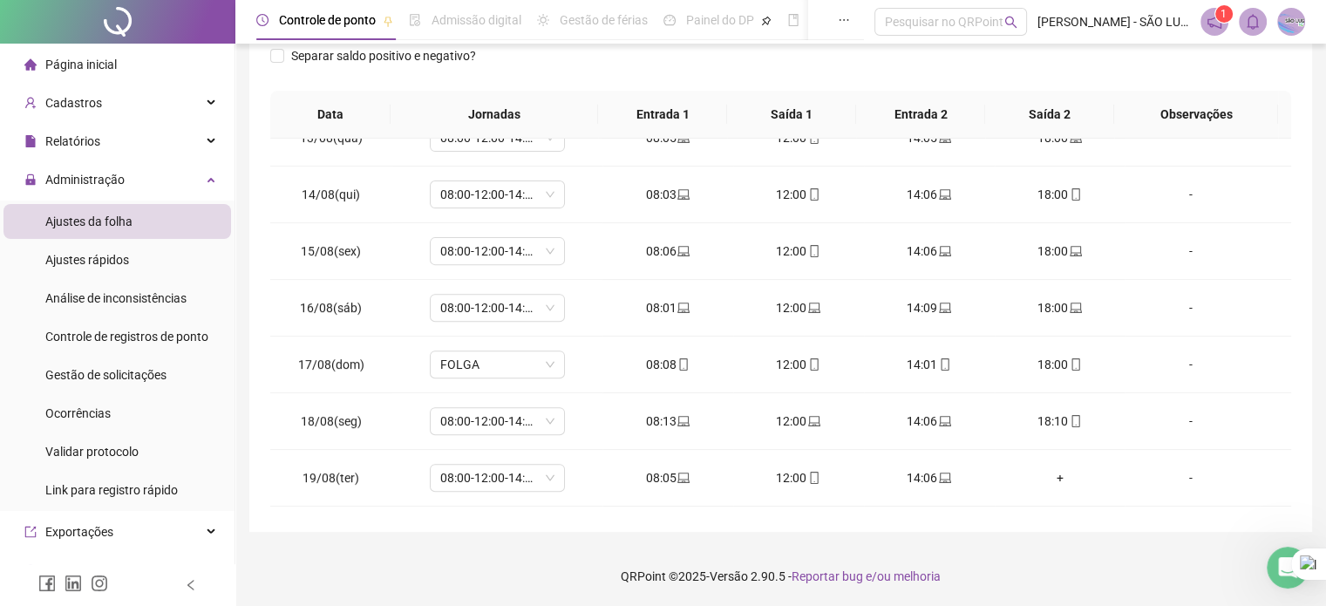
scroll to position [757, 0]
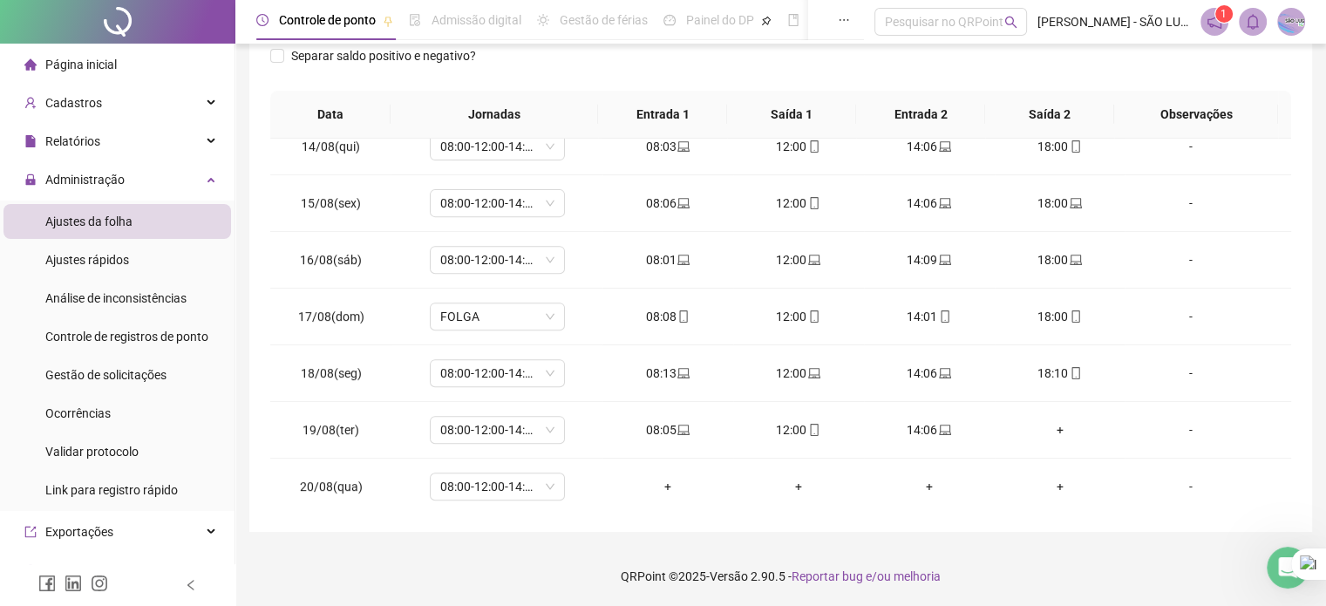
drag, startPoint x: 1288, startPoint y: 248, endPoint x: 10, endPoint y: 2, distance: 1301.2
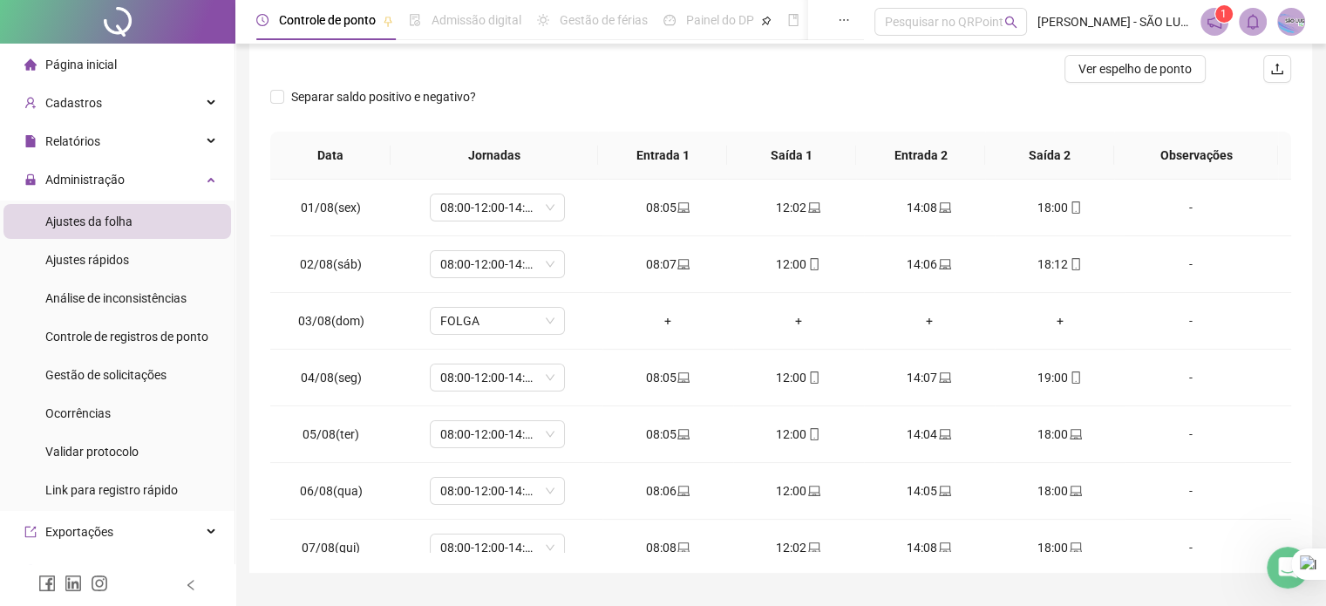
scroll to position [263, 0]
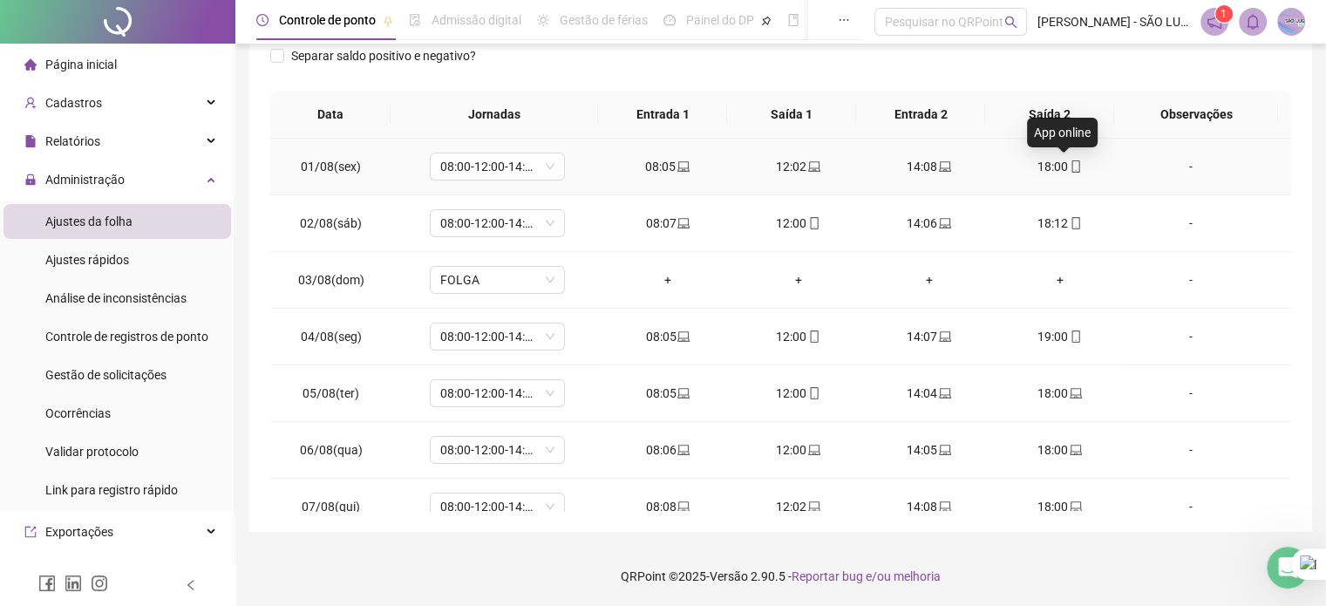
click at [1071, 167] on icon "mobile" at bounding box center [1075, 166] width 8 height 12
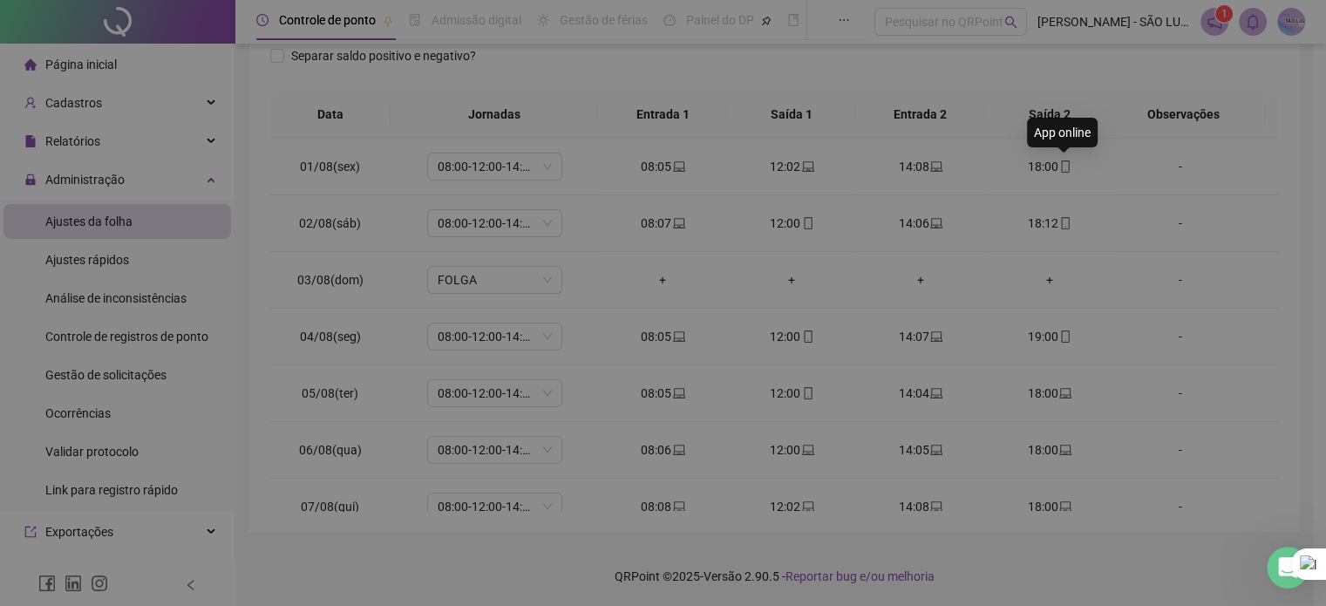
type input "**********"
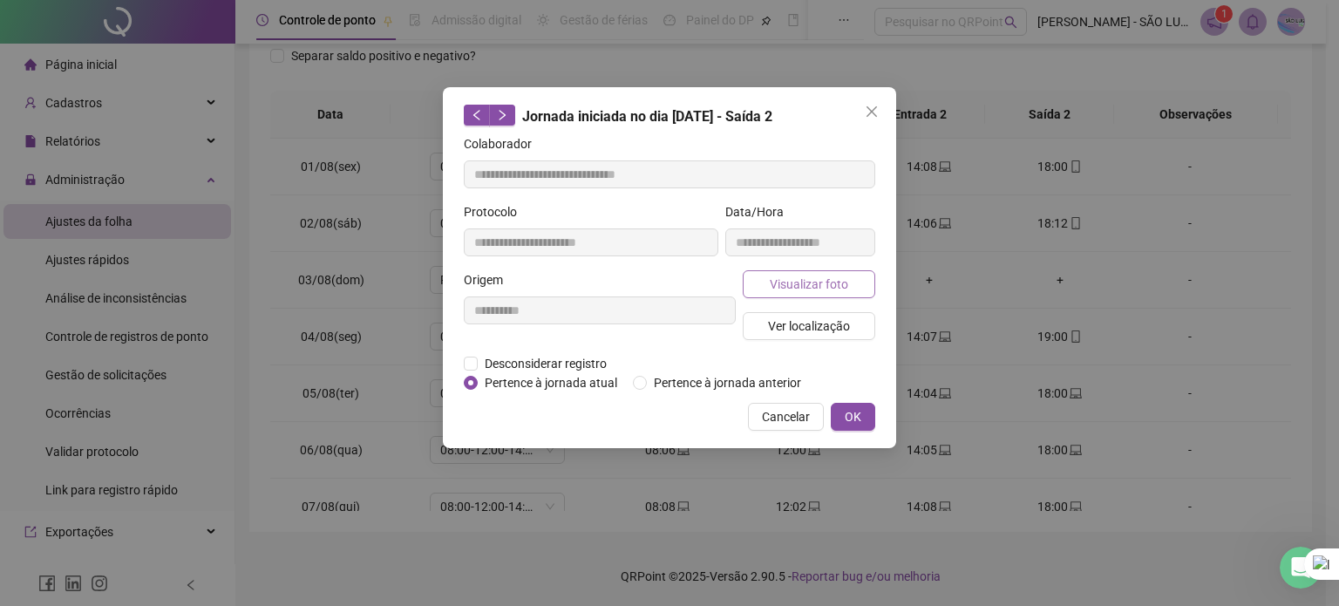
click at [805, 282] on span "Visualizar foto" at bounding box center [809, 284] width 78 height 19
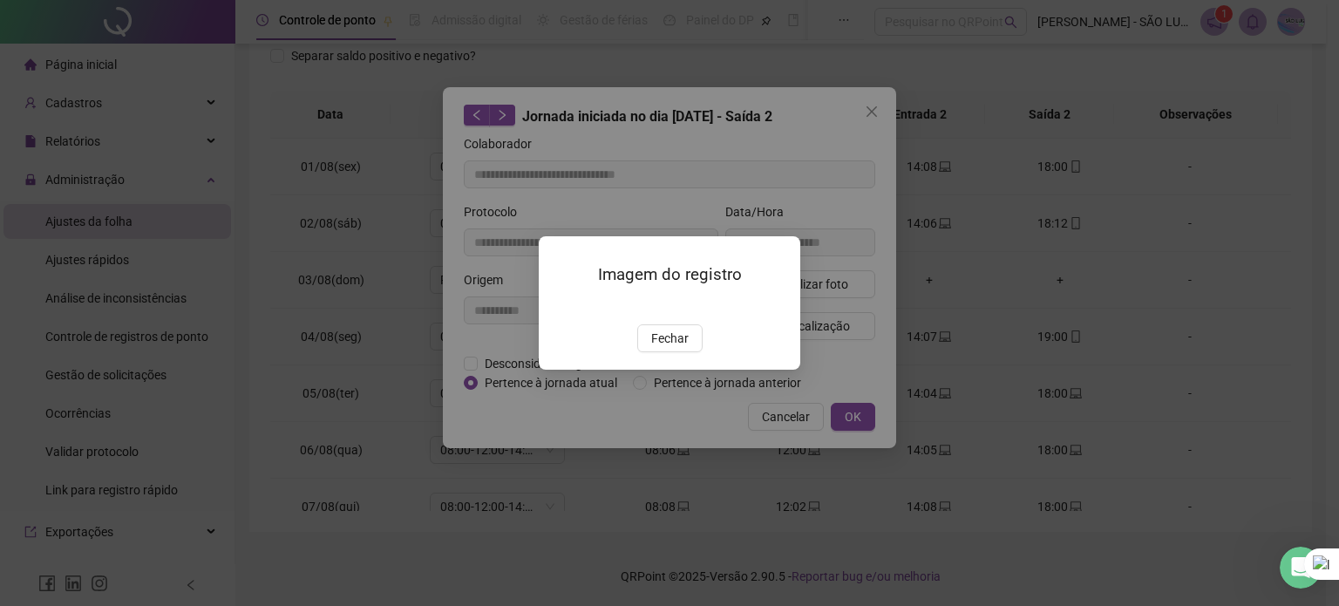
click at [666, 348] on span "Fechar" at bounding box center [669, 338] width 37 height 19
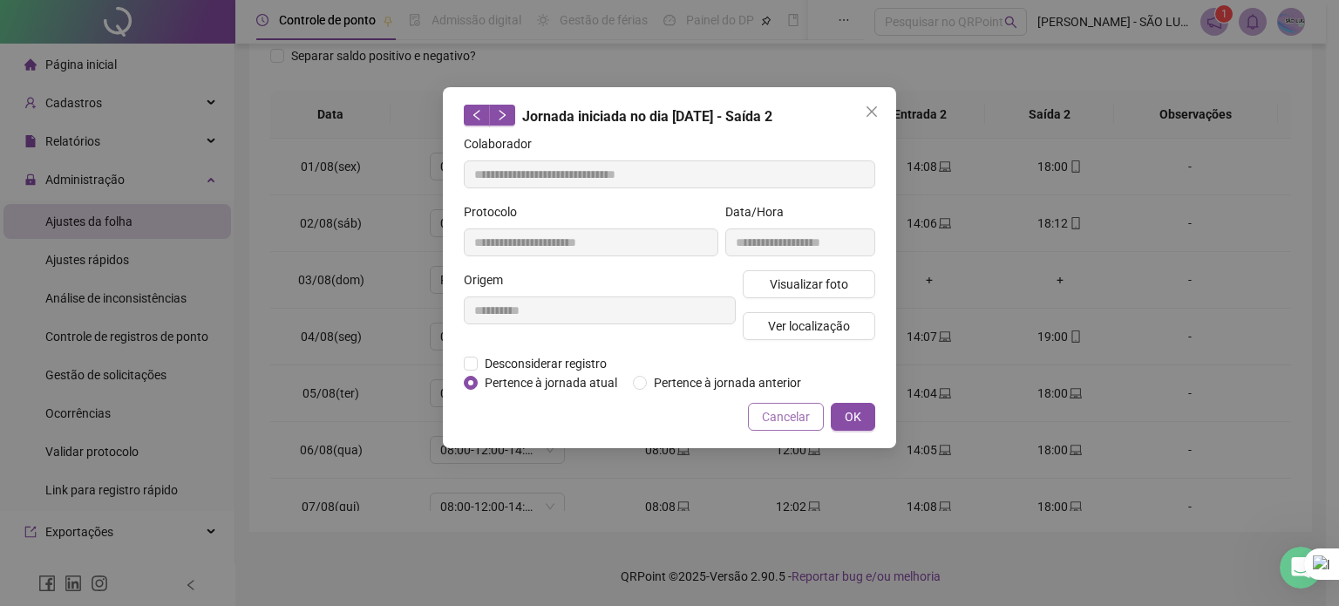
click at [790, 407] on span "Cancelar" at bounding box center [786, 416] width 48 height 19
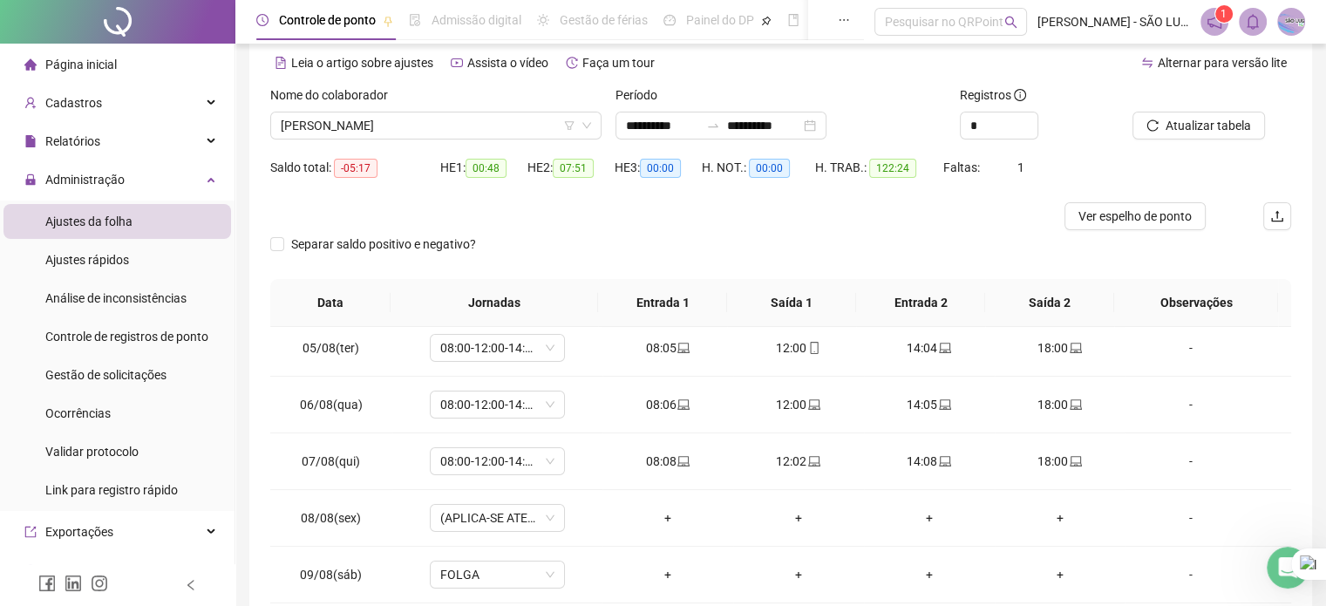
scroll to position [0, 0]
